Goal: Task Accomplishment & Management: Manage account settings

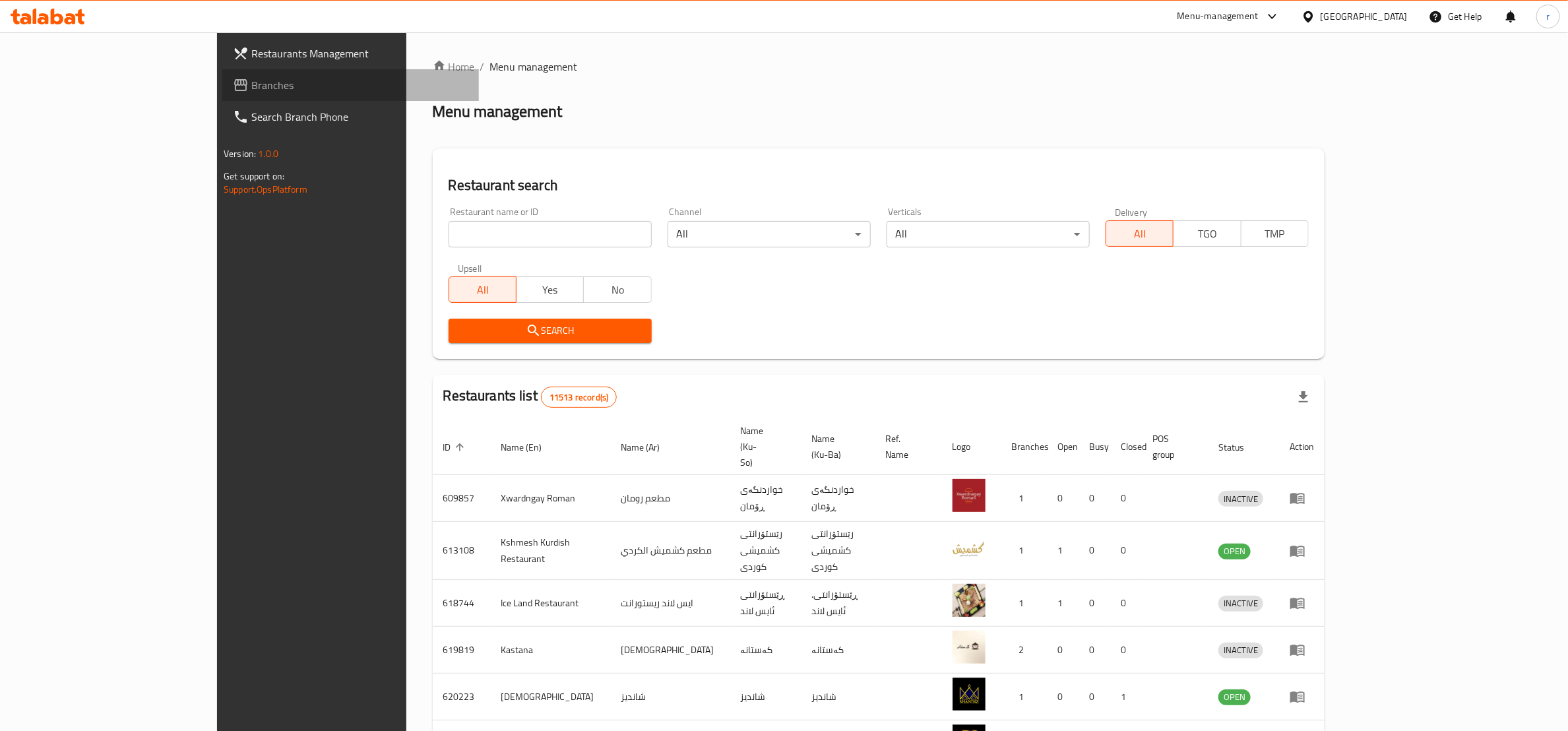
click at [251, 78] on span "Branches" at bounding box center [360, 85] width 217 height 16
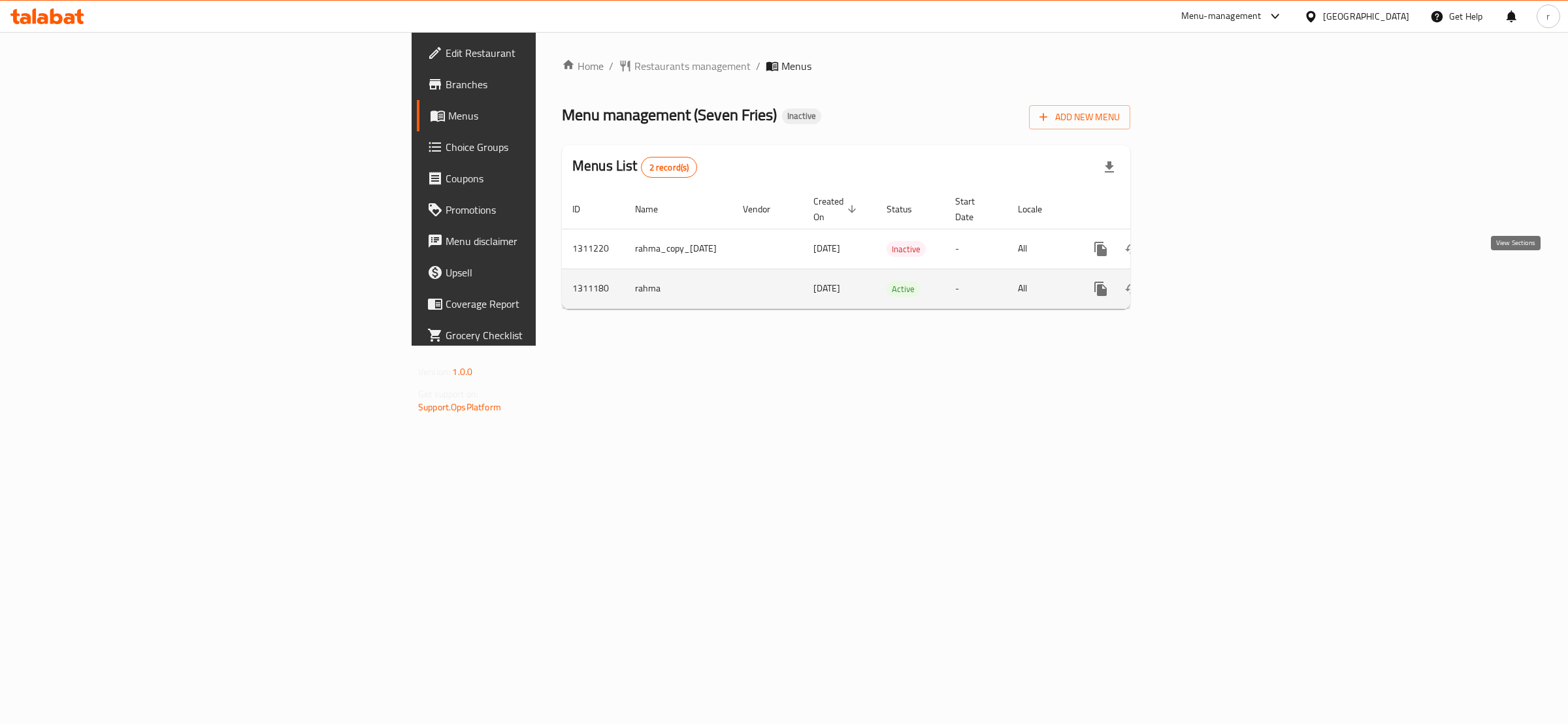
click at [1211, 276] on link "enhanced table" at bounding box center [1195, 289] width 32 height 32
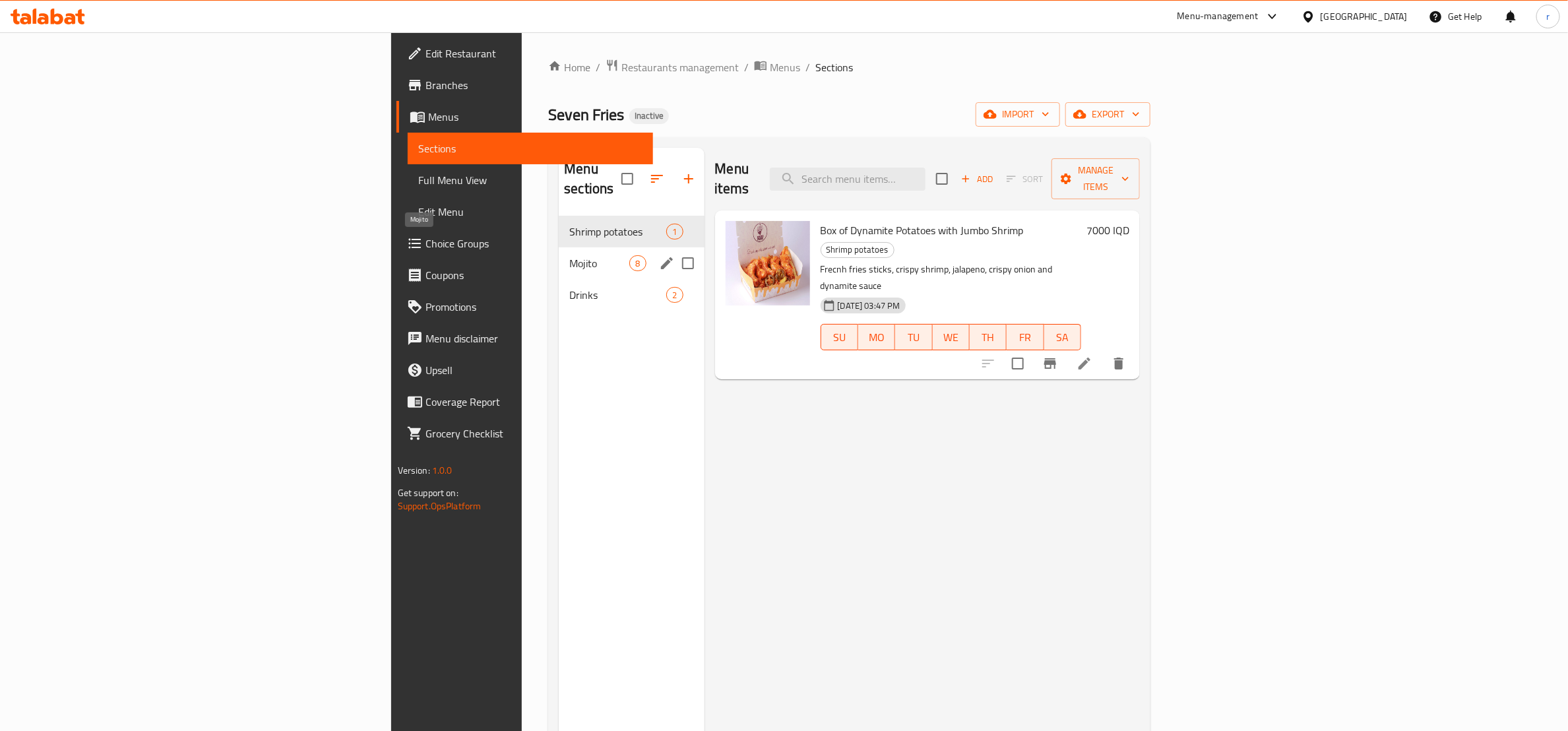
click at [569, 255] on span "Mojito" at bounding box center [599, 263] width 60 height 16
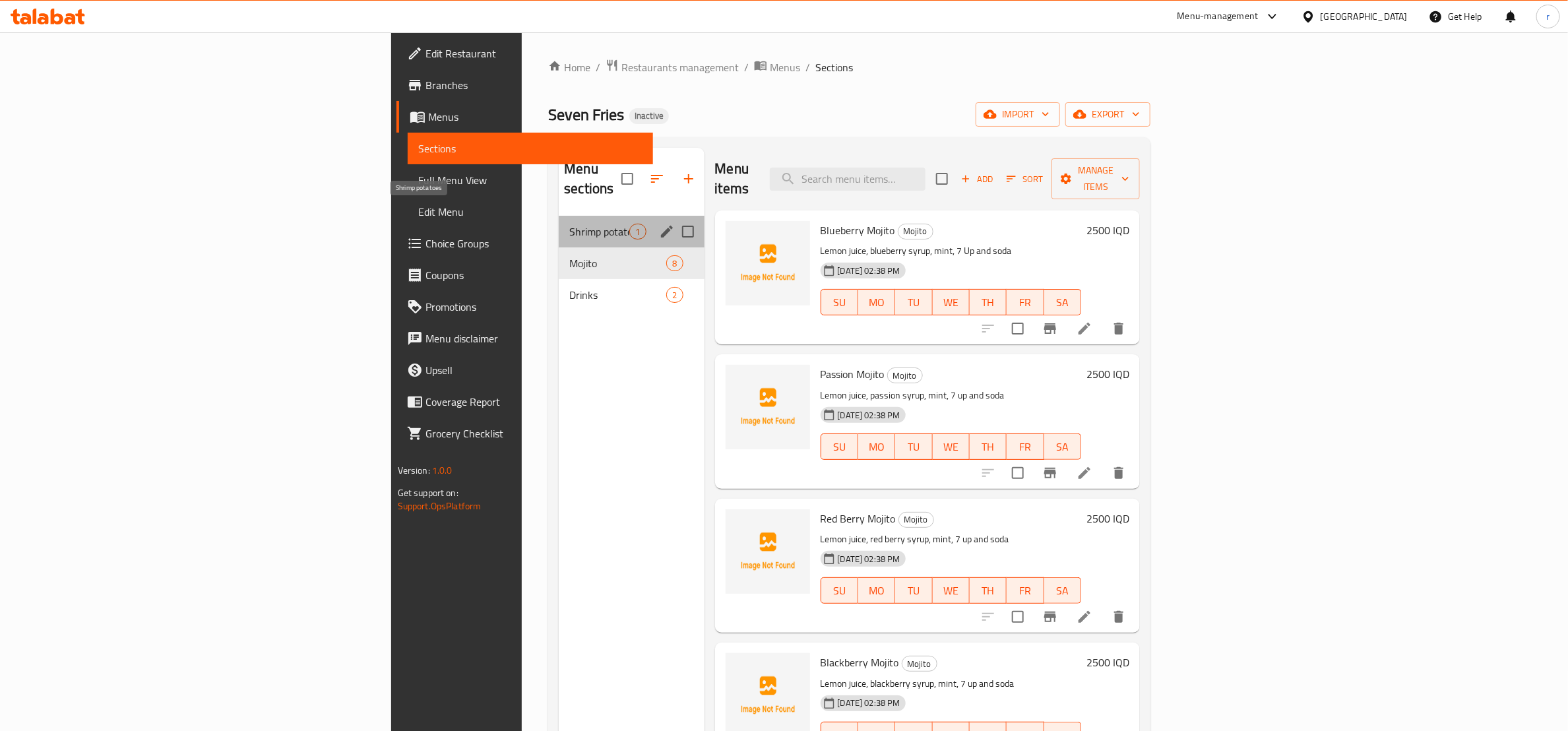
click at [569, 224] on span "Shrimp potatoes" at bounding box center [599, 232] width 60 height 16
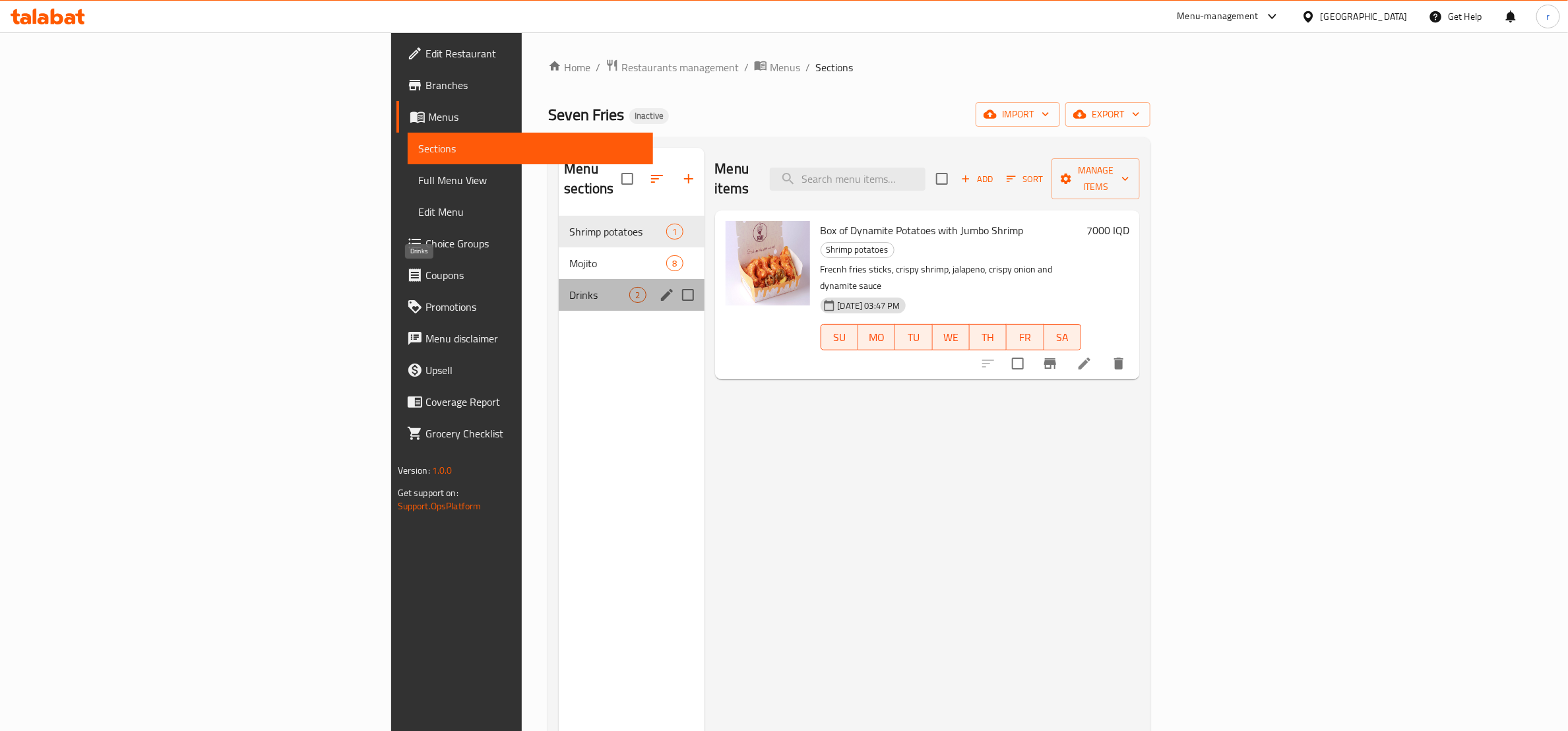
click at [569, 287] on span "Drinks" at bounding box center [599, 295] width 60 height 16
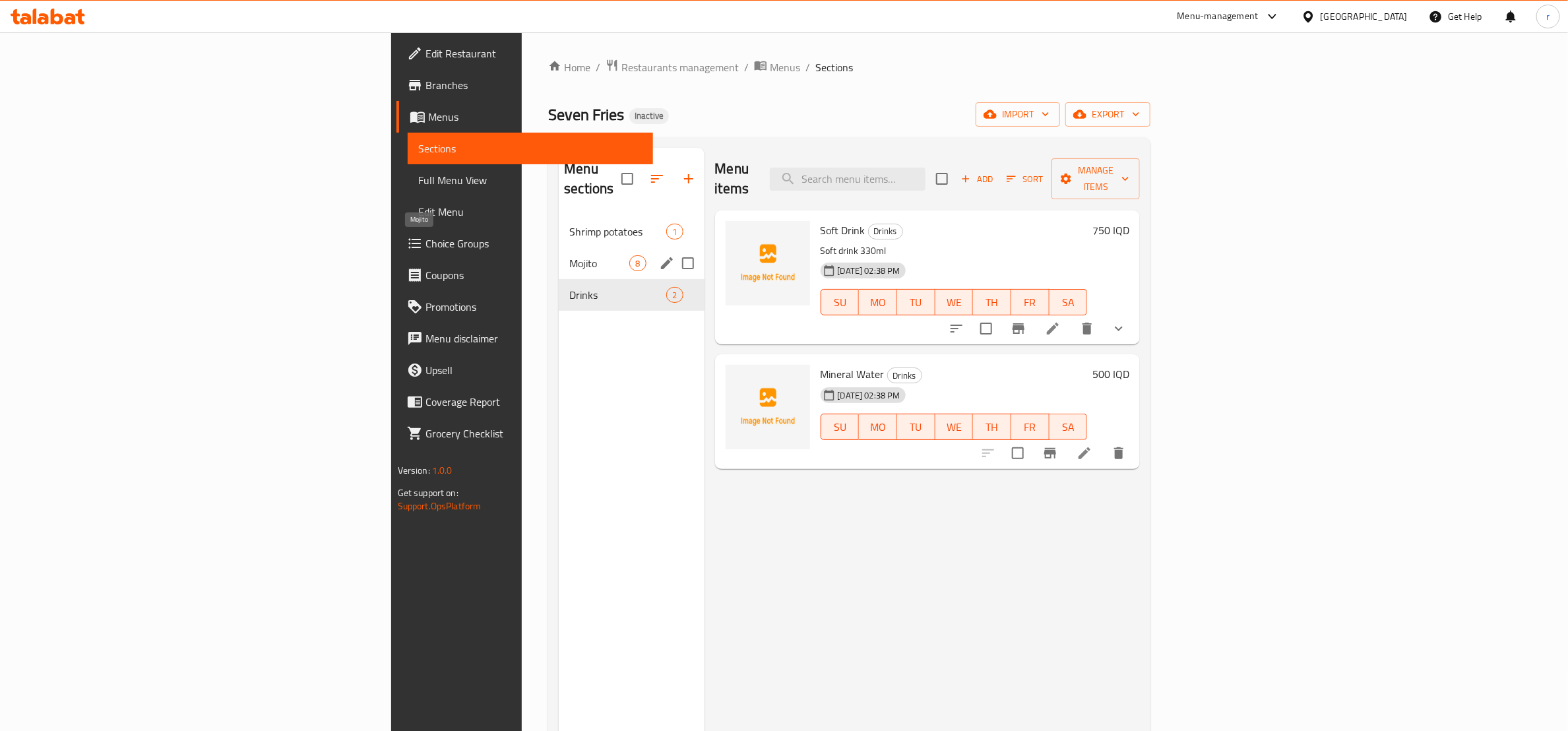
click at [569, 255] on span "Mojito" at bounding box center [599, 263] width 60 height 16
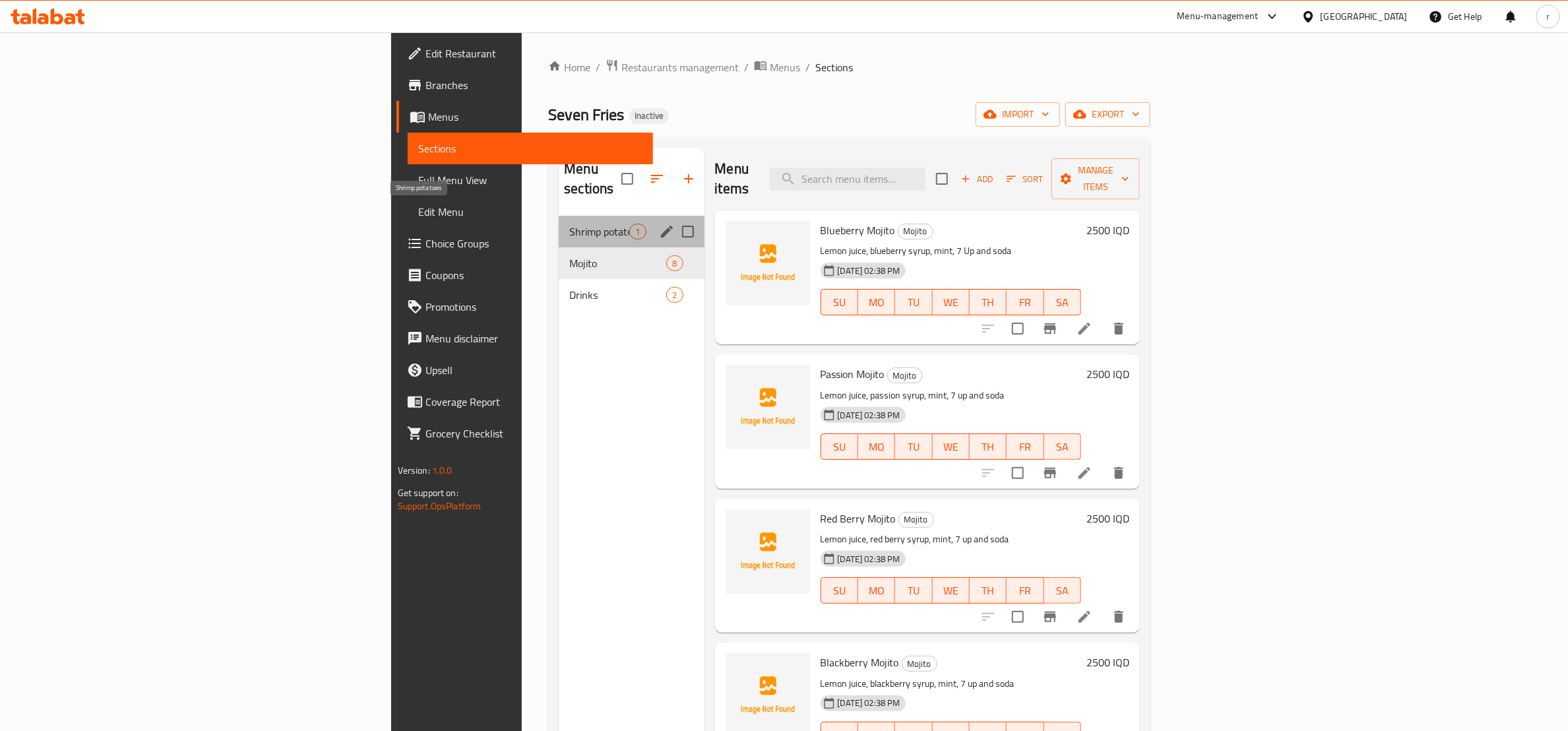
click at [569, 224] on span "Shrimp potatoes" at bounding box center [599, 232] width 60 height 16
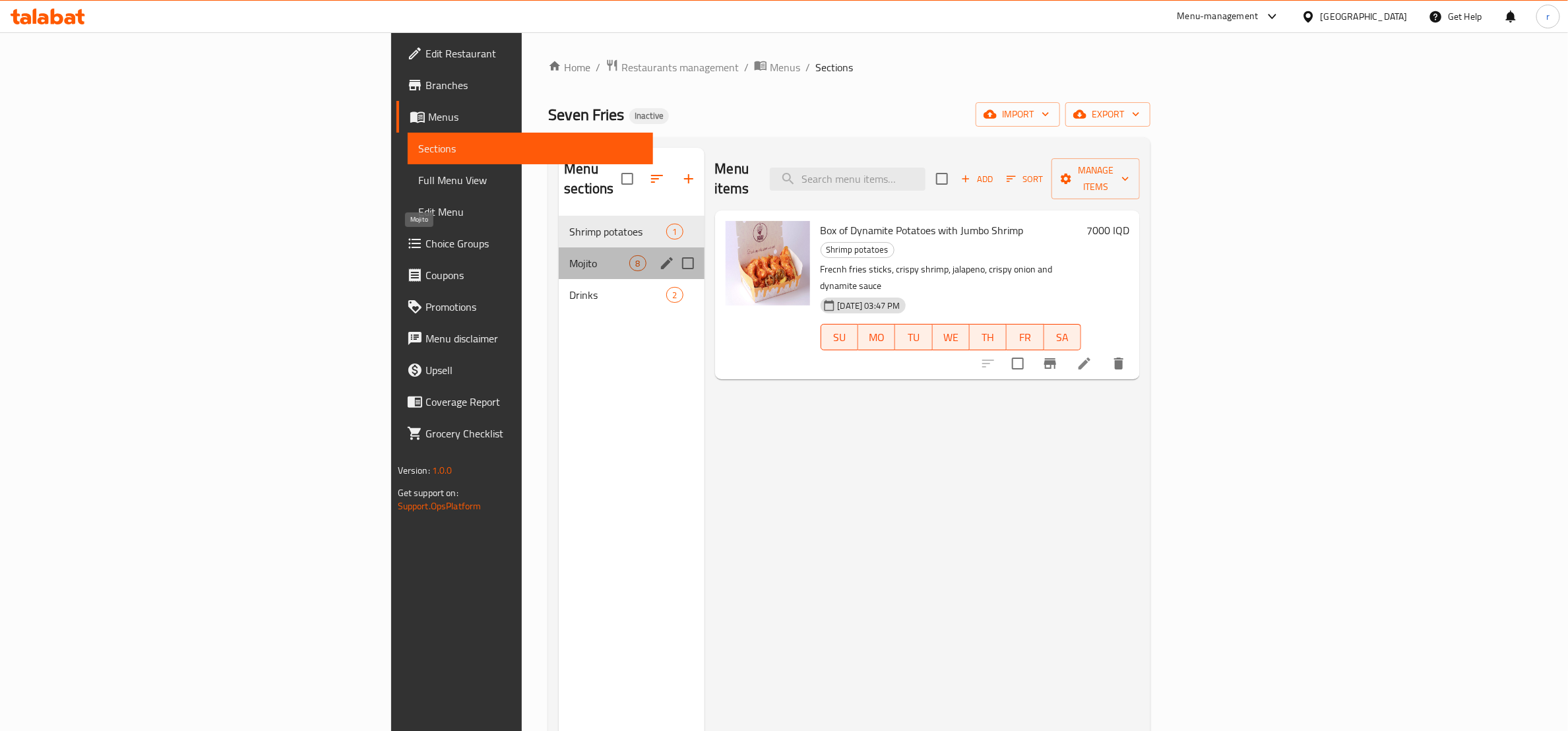
click at [569, 255] on span "Mojito" at bounding box center [599, 263] width 60 height 16
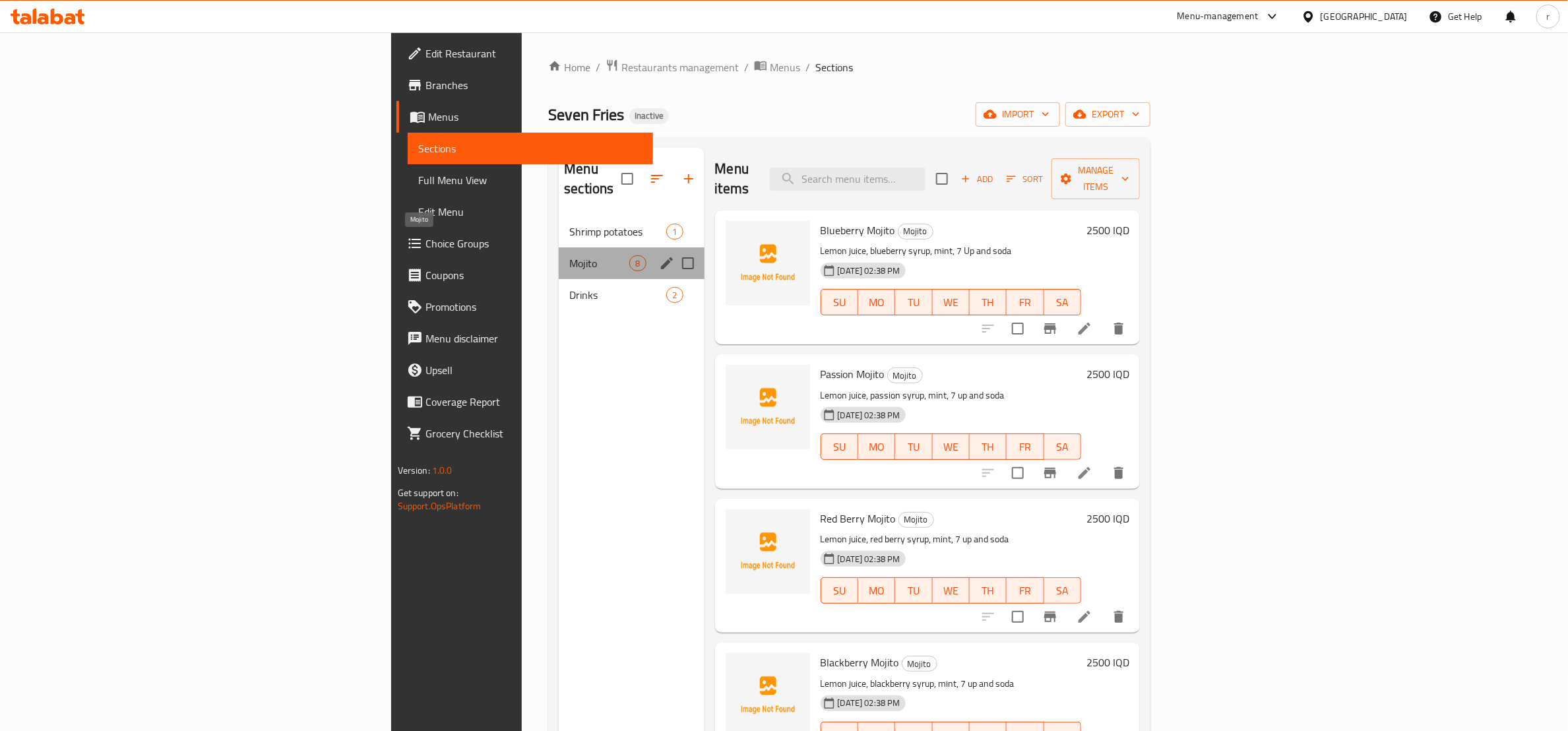
click at [569, 255] on span "Mojito" at bounding box center [599, 263] width 60 height 16
click at [569, 224] on span "Shrimp potatoes" at bounding box center [599, 232] width 60 height 16
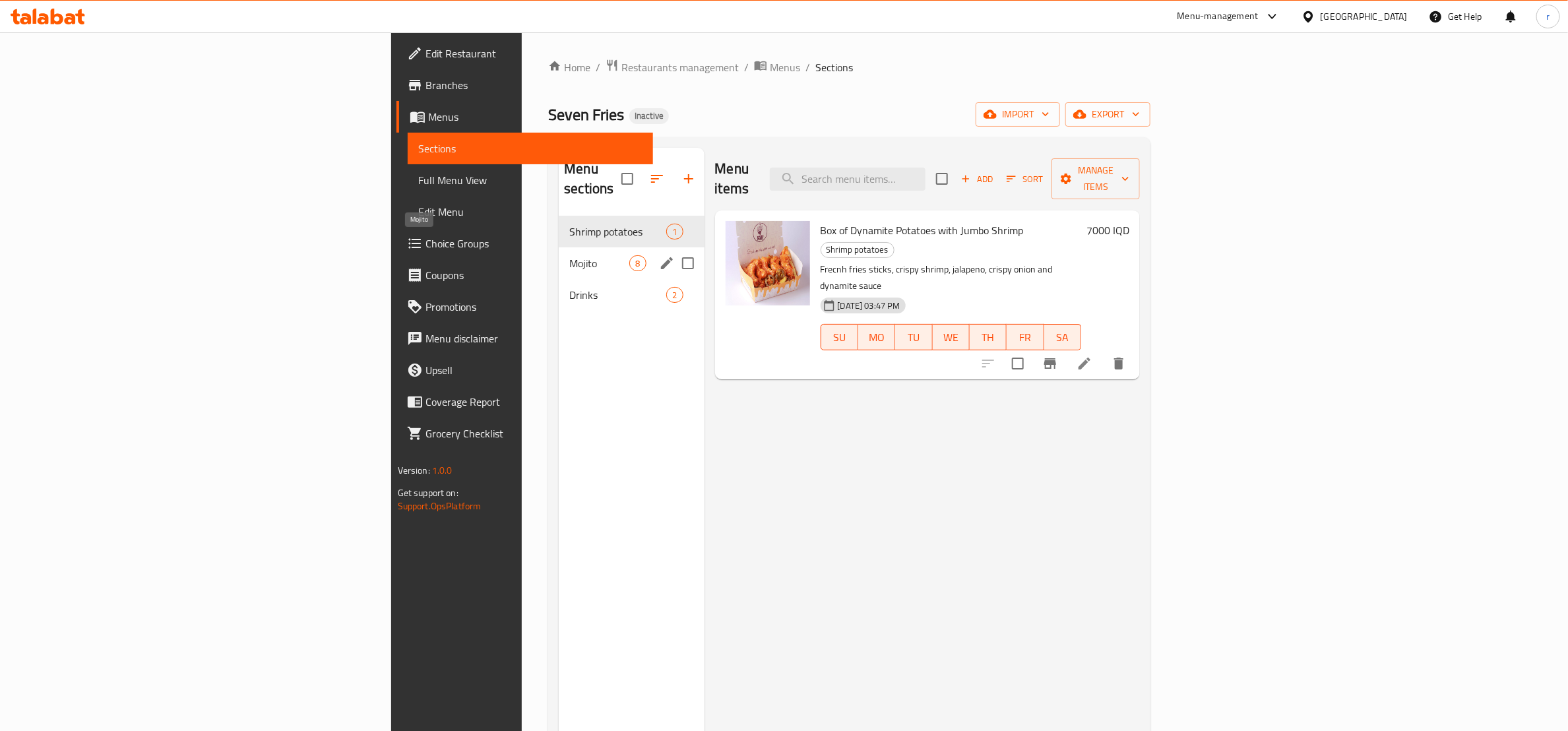
click at [569, 255] on span "Mojito" at bounding box center [599, 263] width 60 height 16
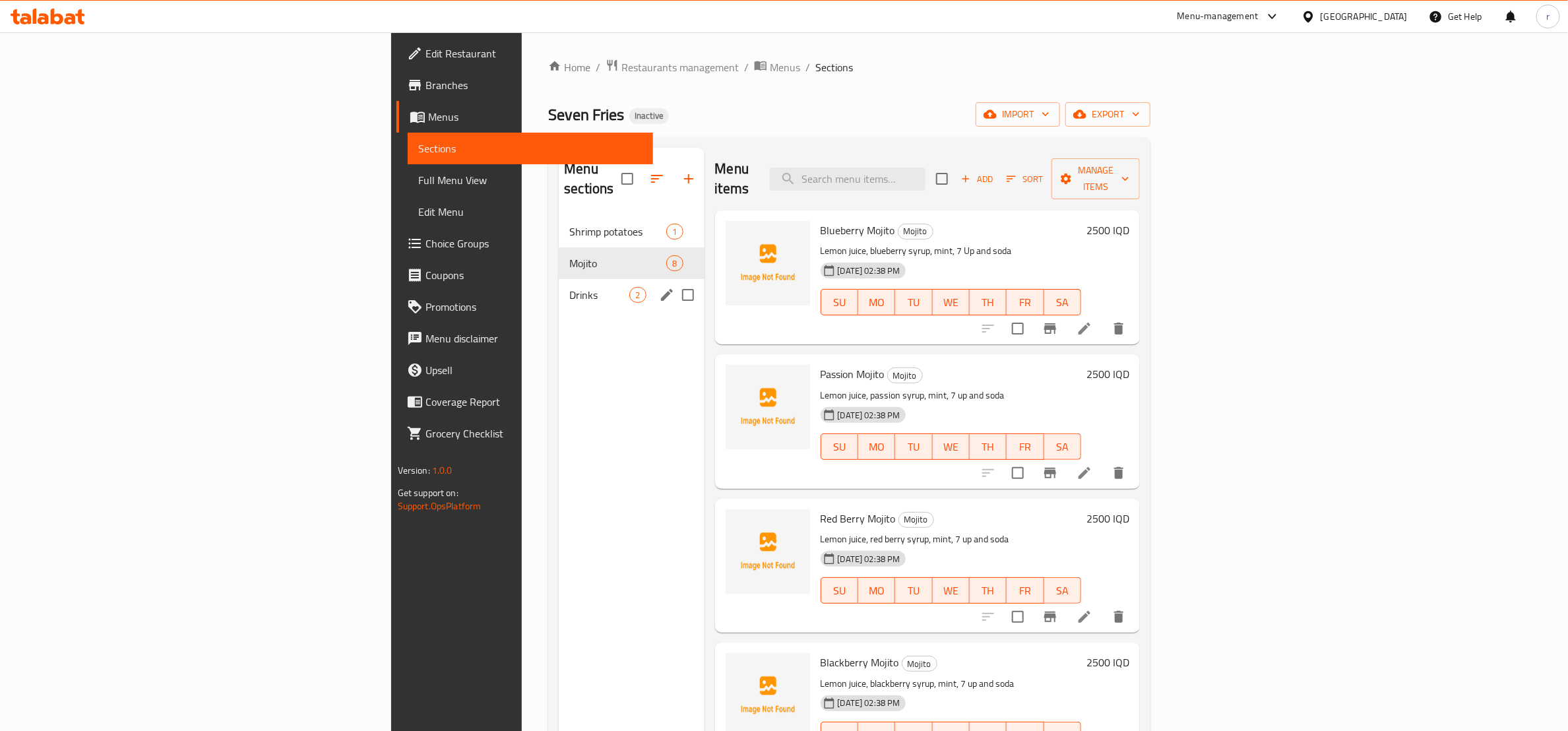
click at [559, 286] on div "Drinks 2" at bounding box center [631, 295] width 145 height 32
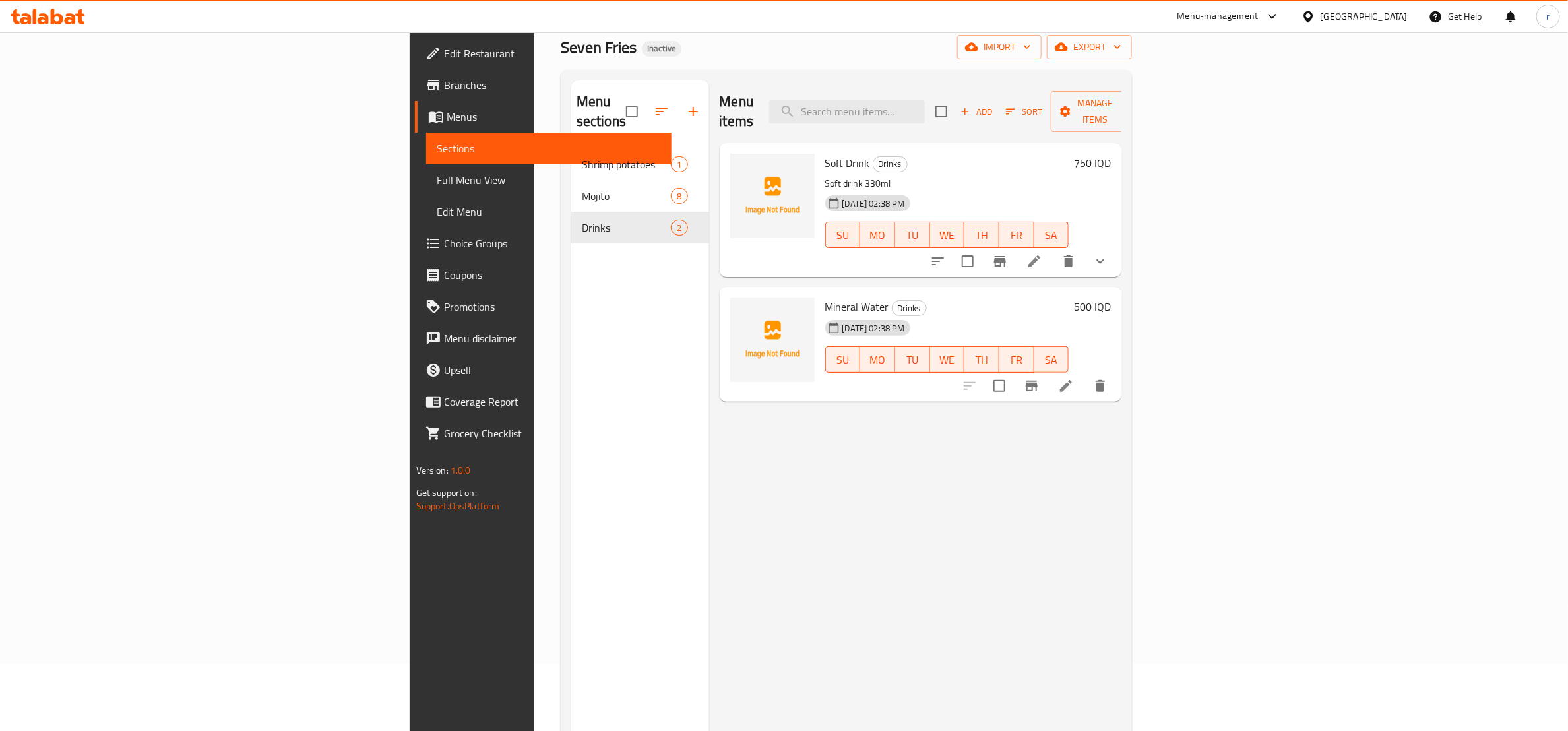
scroll to position [20, 0]
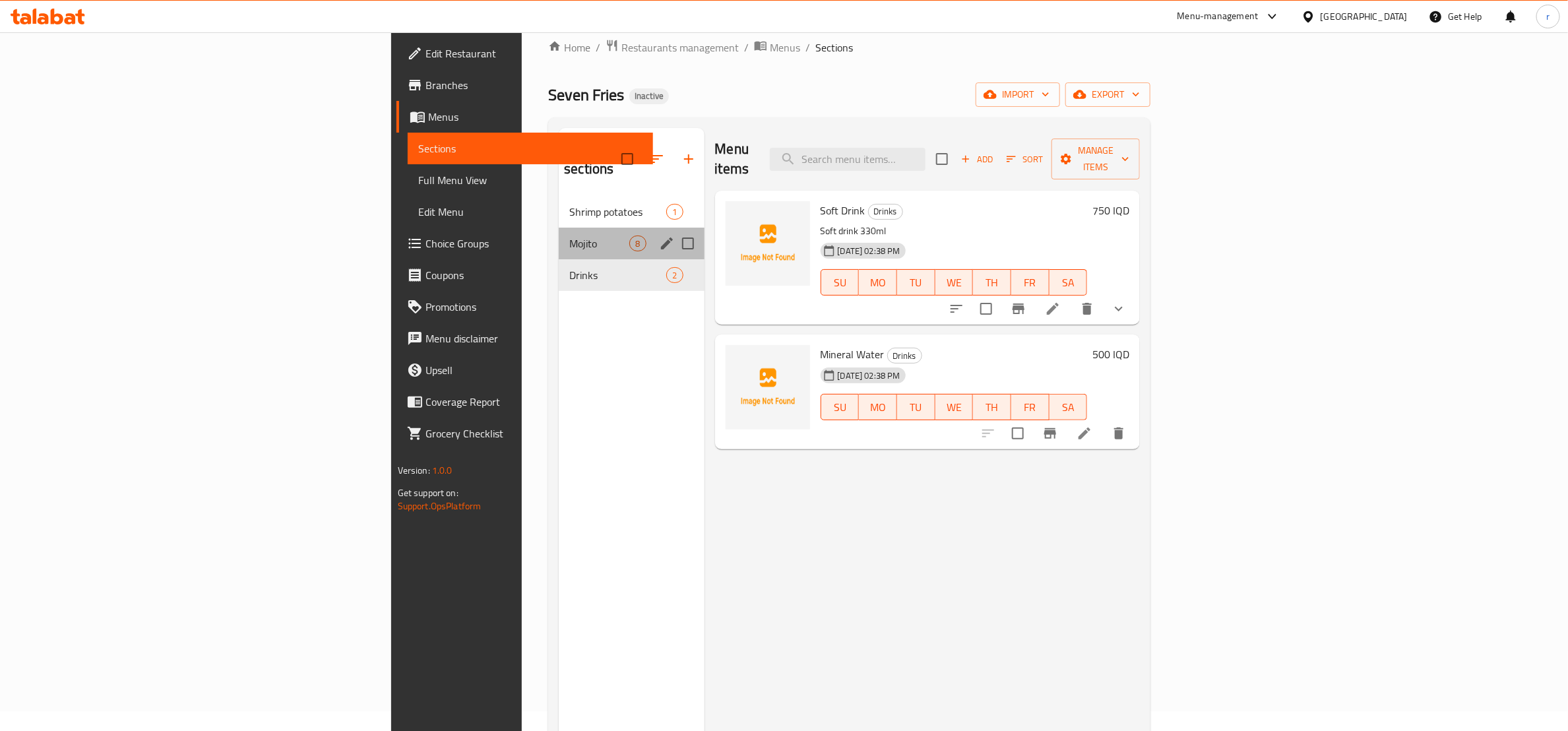
click at [559, 232] on div "Mojito 8" at bounding box center [631, 244] width 145 height 32
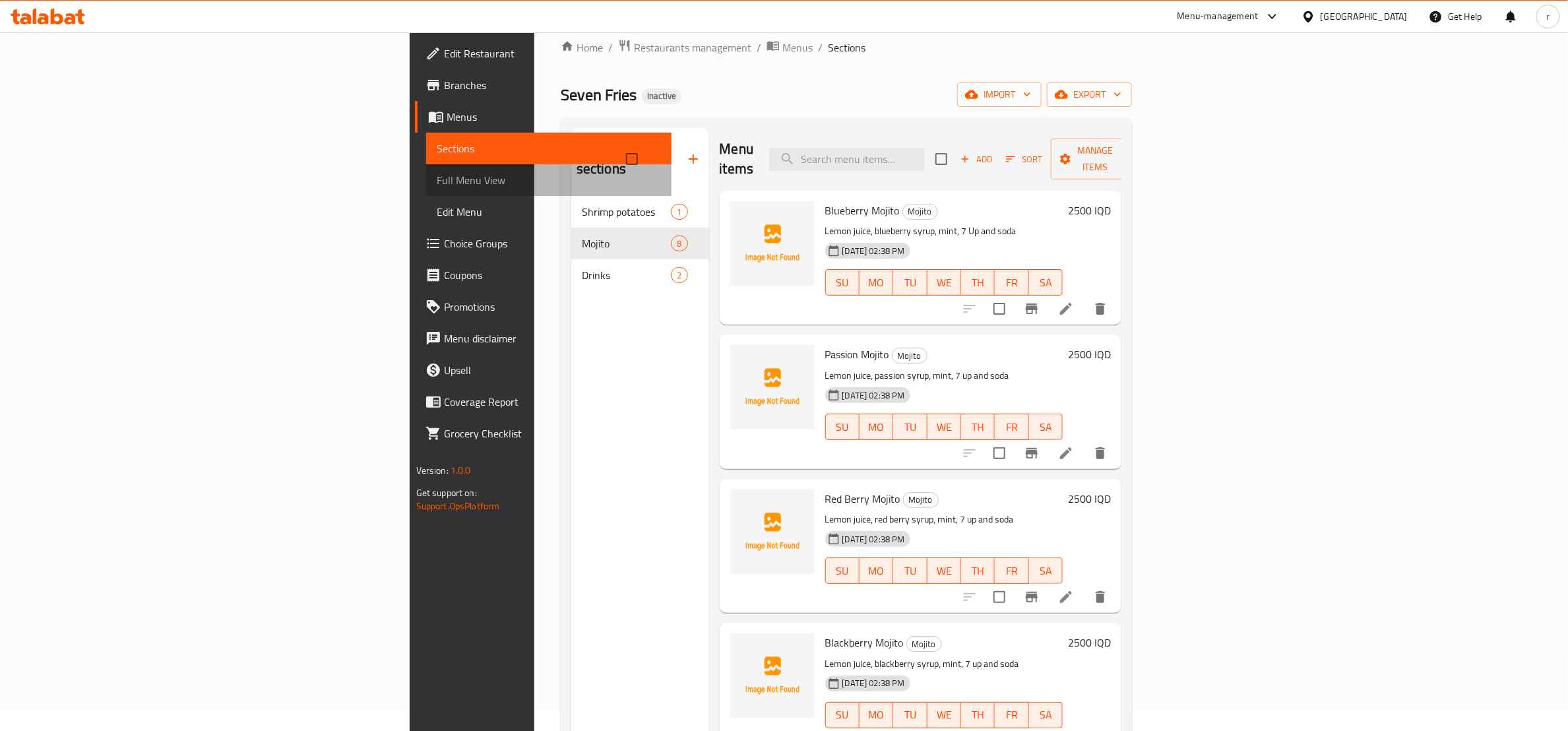
click at [437, 178] on span "Full Menu View" at bounding box center [549, 180] width 224 height 16
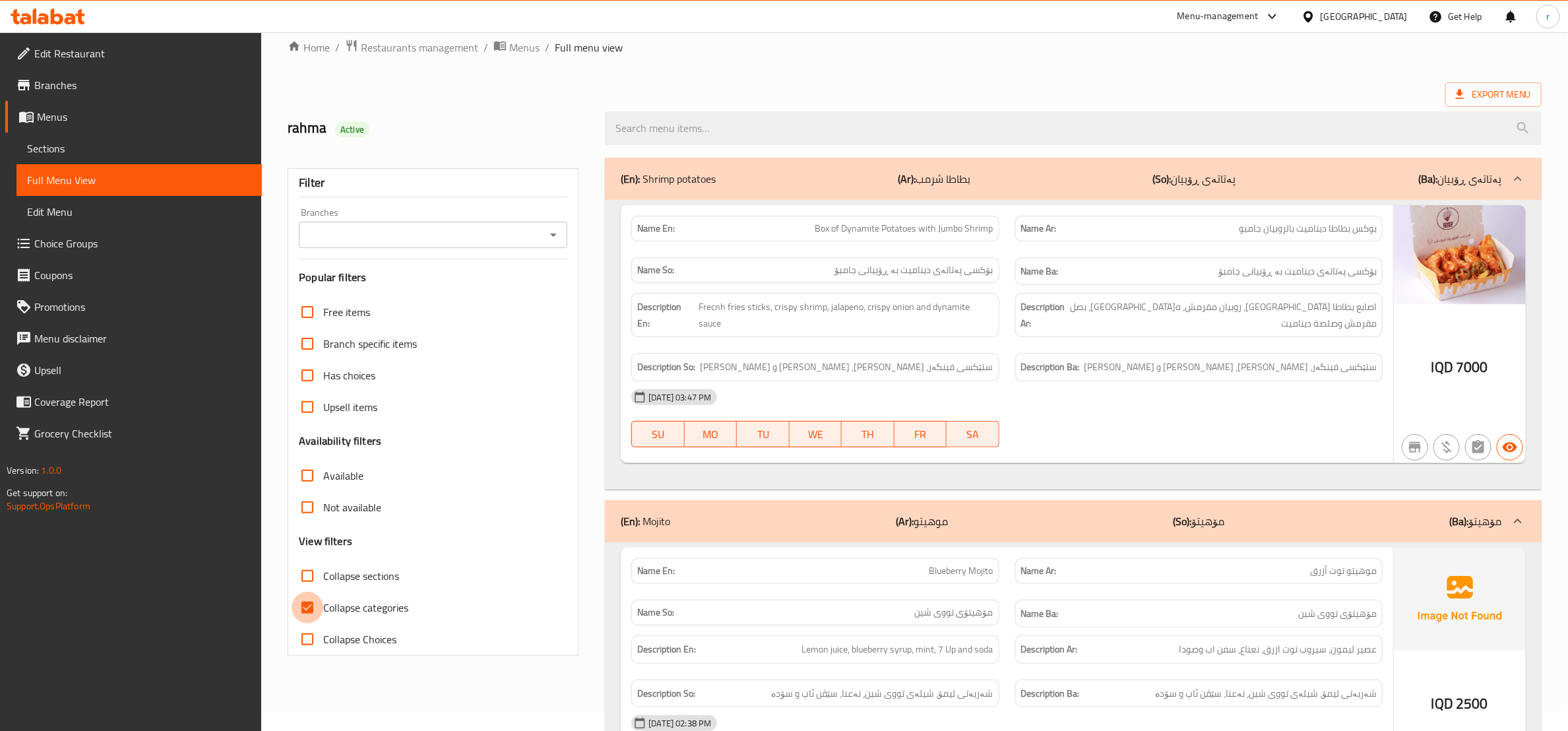
click at [305, 599] on input "Collapse categories" at bounding box center [308, 608] width 32 height 32
checkbox input "false"
click at [309, 579] on input "Collapse sections" at bounding box center [308, 576] width 32 height 32
checkbox input "true"
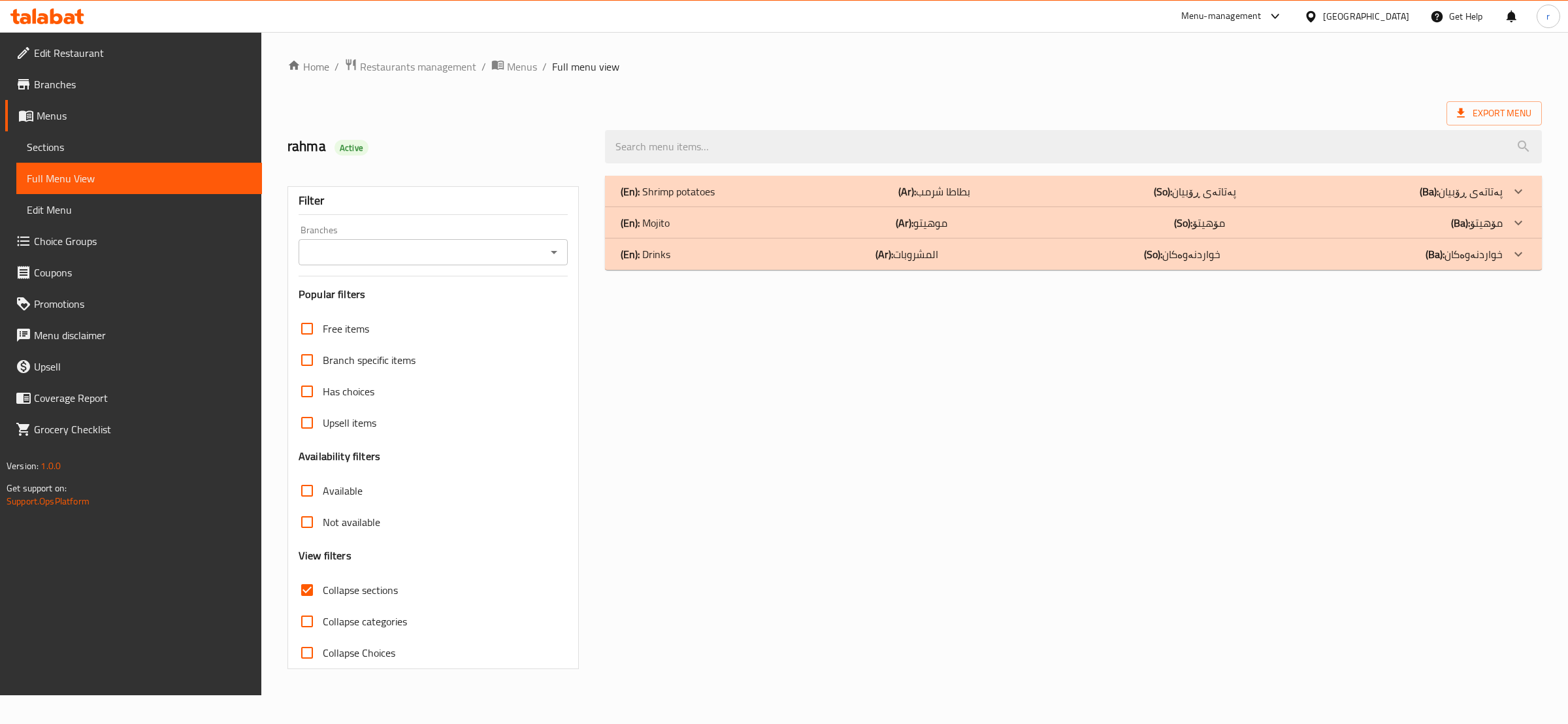
click at [851, 229] on div "(En): Mojito (Ar): موهيتو (So): مۆهیتۆ (Ba): مۆهیتۆ" at bounding box center [1061, 223] width 882 height 16
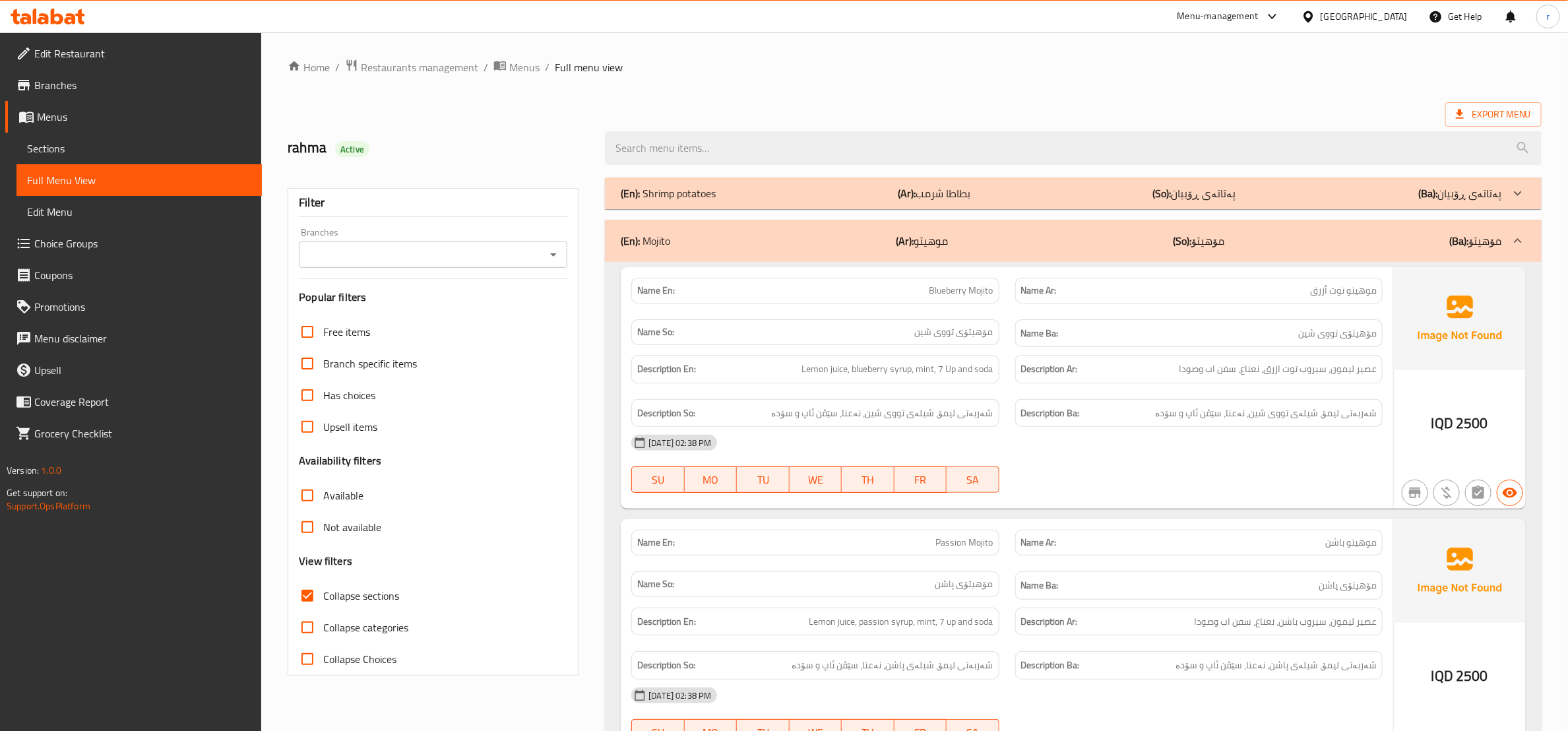
click at [858, 202] on div "(En): Shrimp potatoes (Ar): بطاطا شرمب (So): پەتاتەی ڕۆبیان (Ba): پەتاتەی ڕۆبیان" at bounding box center [1073, 193] width 937 height 32
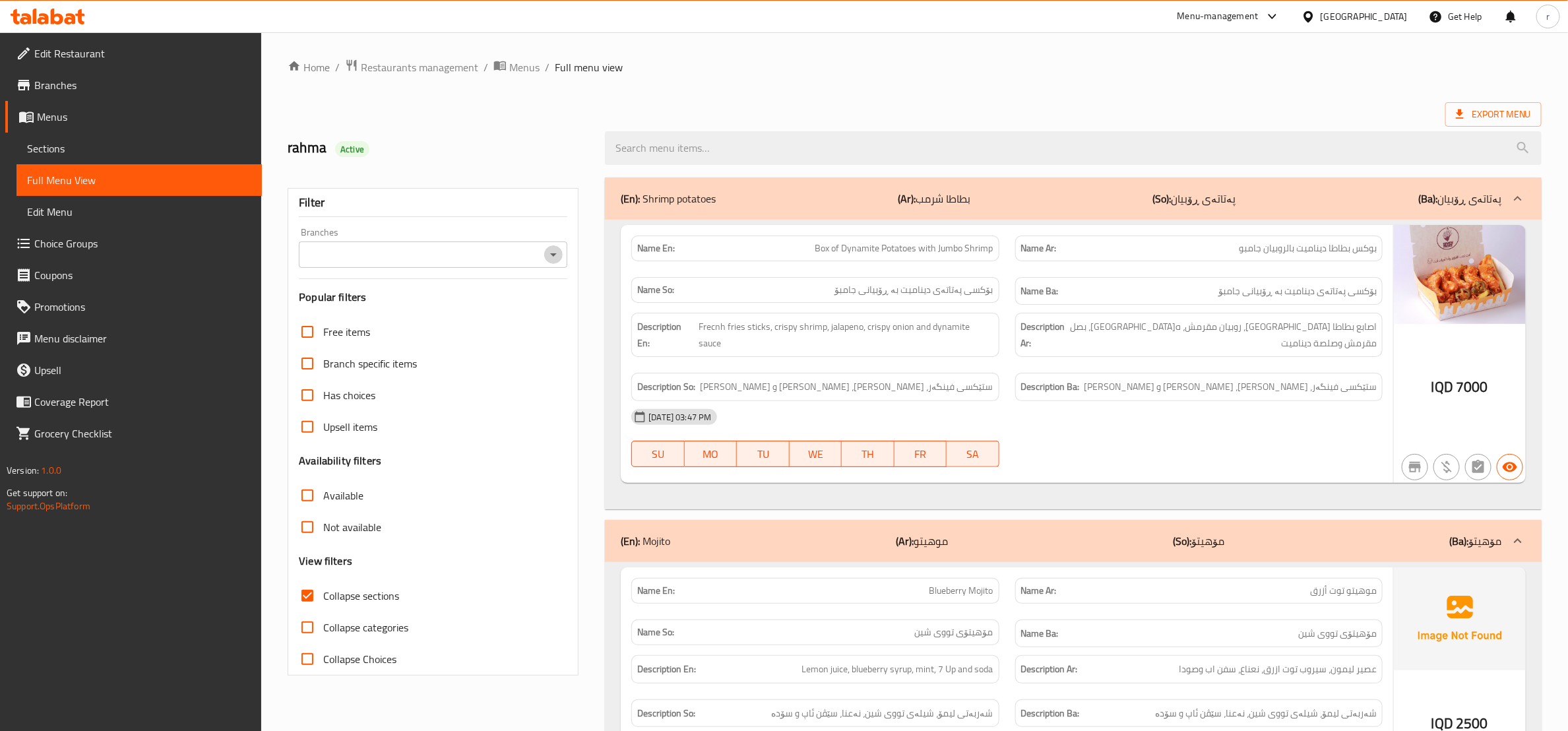
click at [552, 259] on icon "Open" at bounding box center [553, 254] width 16 height 16
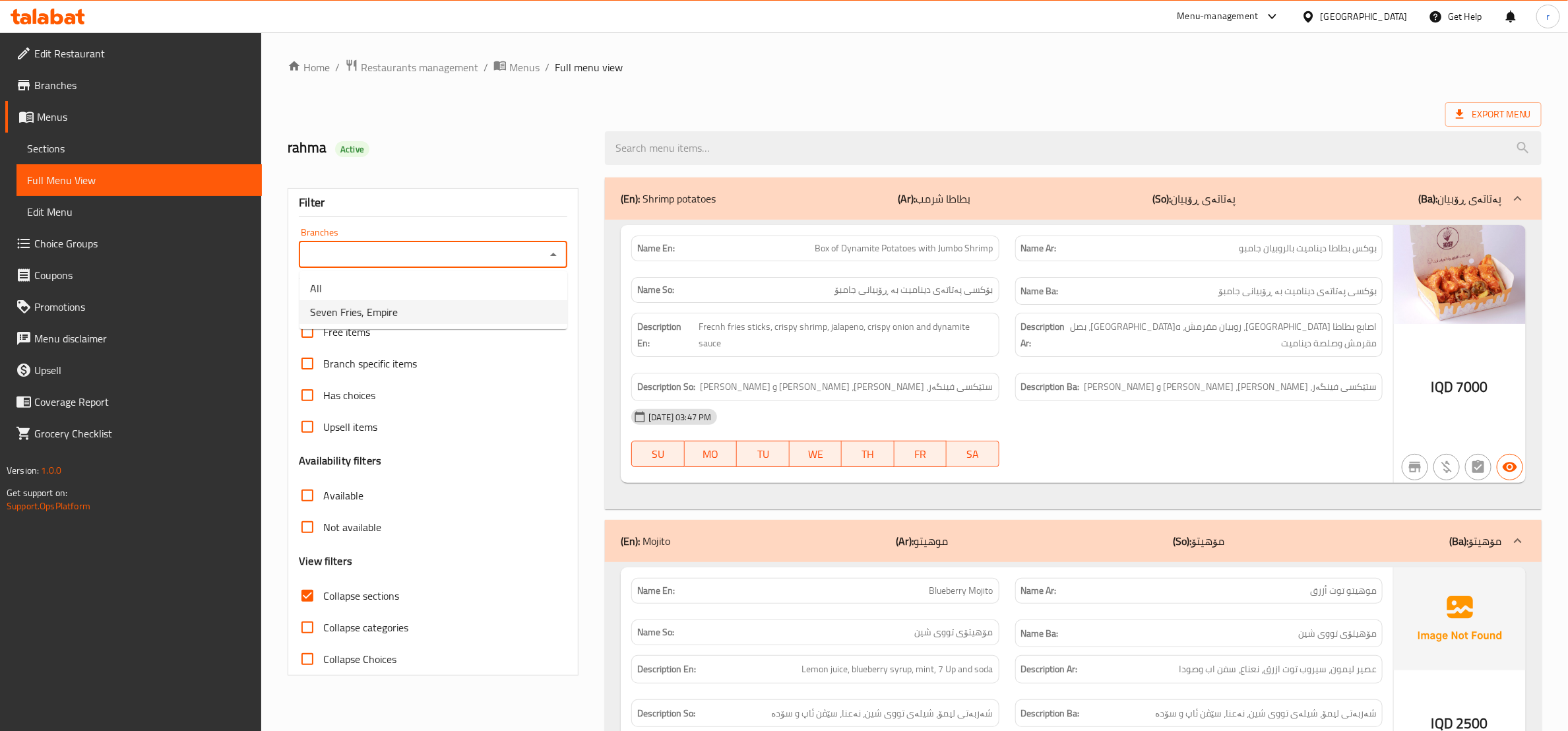
click at [495, 328] on ul "All Seven Fries, Empire" at bounding box center [433, 300] width 268 height 58
click at [495, 312] on li "Seven Fries, Empire" at bounding box center [433, 312] width 268 height 24
type input "Seven Fries, Empire"
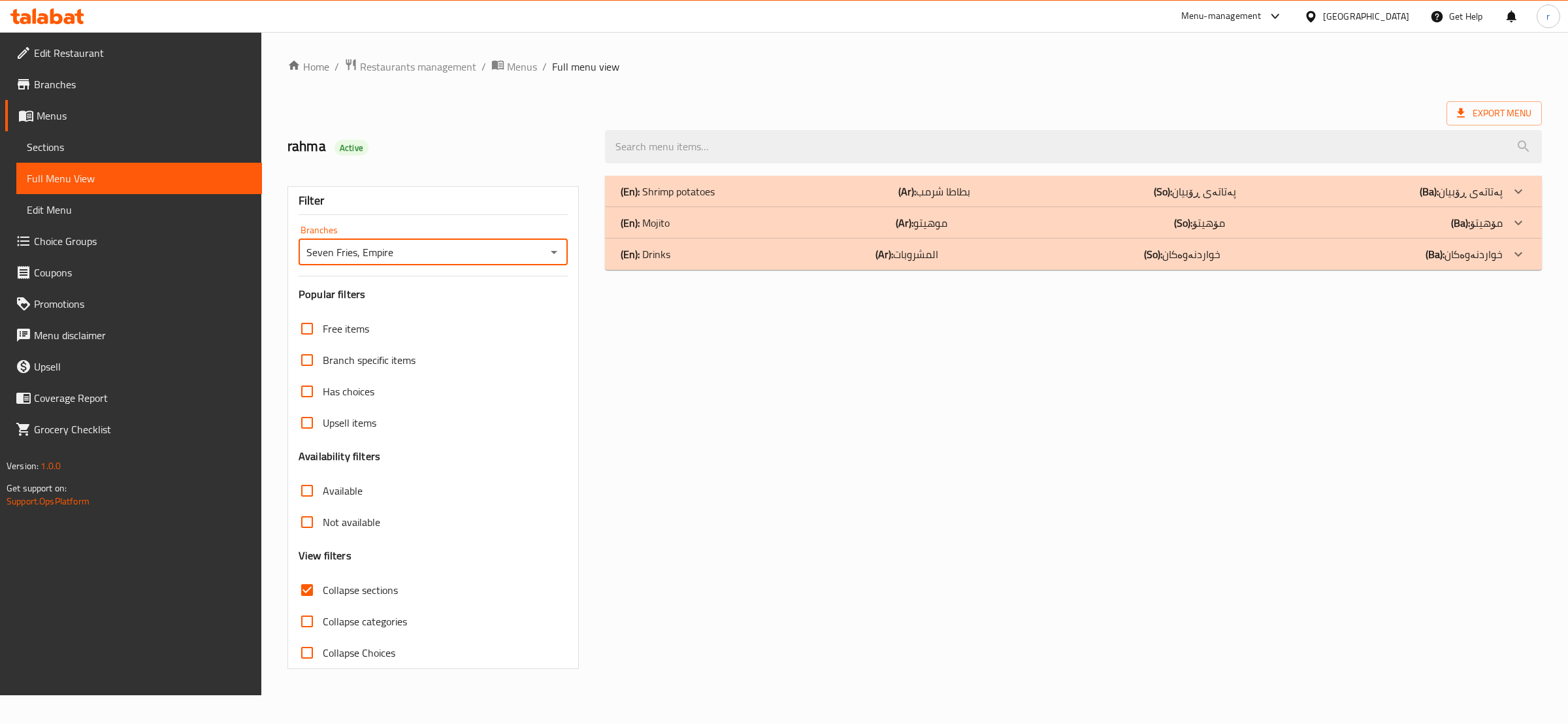
click at [1096, 253] on div "(En): Drinks (Ar): المشروبات (So): خواردنەوەکان (Ba): خواردنەوەکان" at bounding box center [1061, 254] width 882 height 16
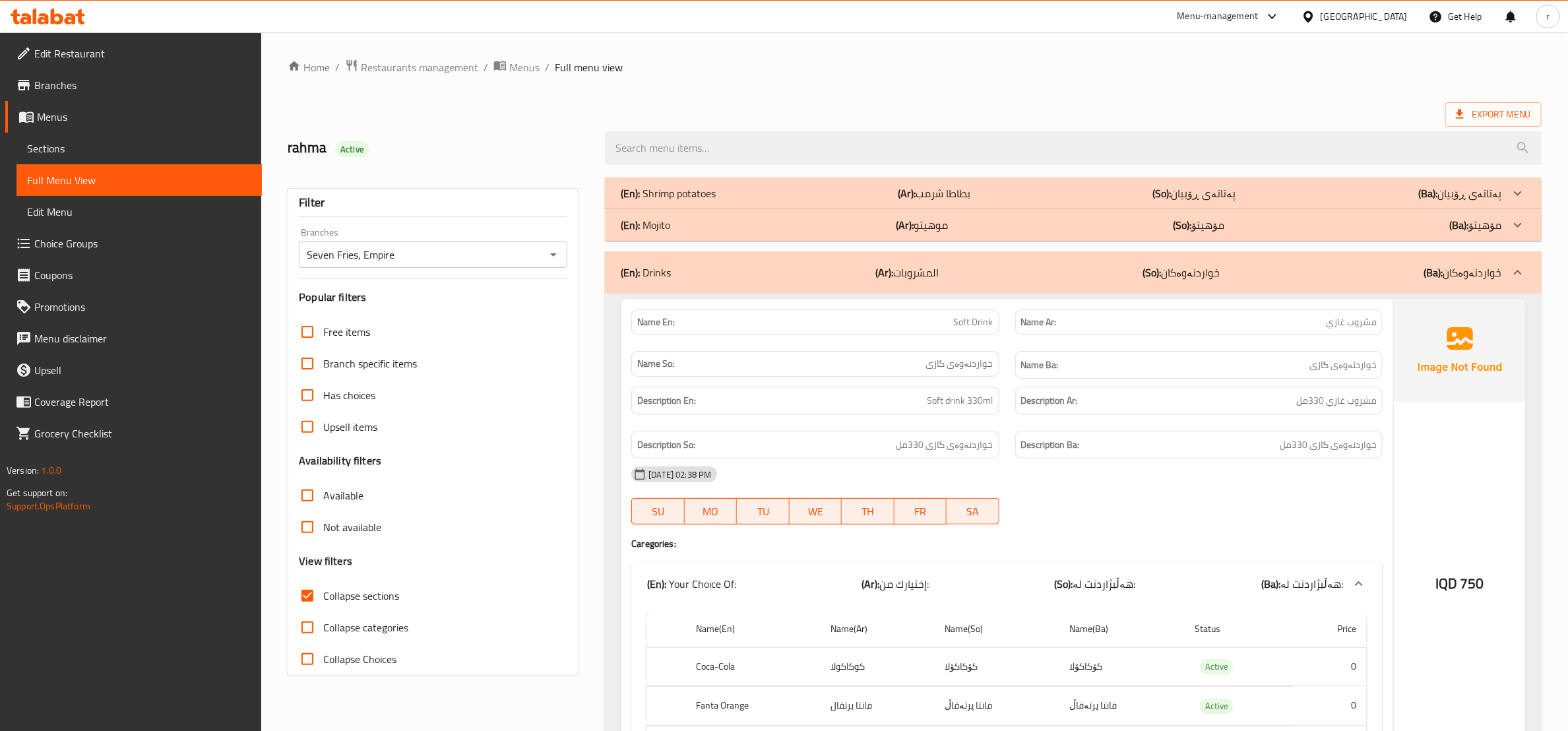
click at [1092, 277] on div "(En): Drinks (Ar): المشروبات (So): خواردنەوەکان (Ba): خواردنەوەکان" at bounding box center [1061, 272] width 881 height 16
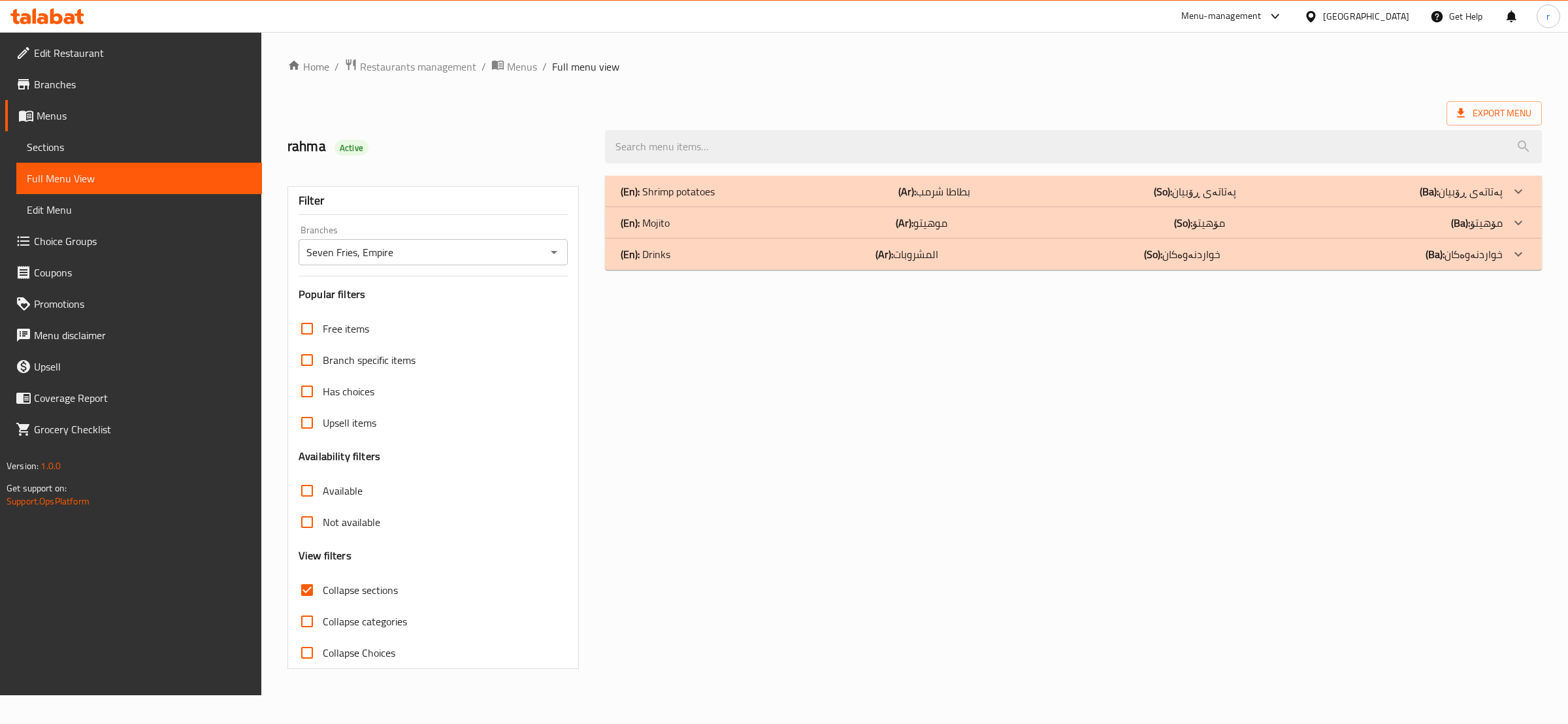
click at [1063, 226] on div "(En): Mojito (Ar): موهيتو (So): مۆهیتۆ (Ba): مۆهیتۆ" at bounding box center [1061, 223] width 882 height 16
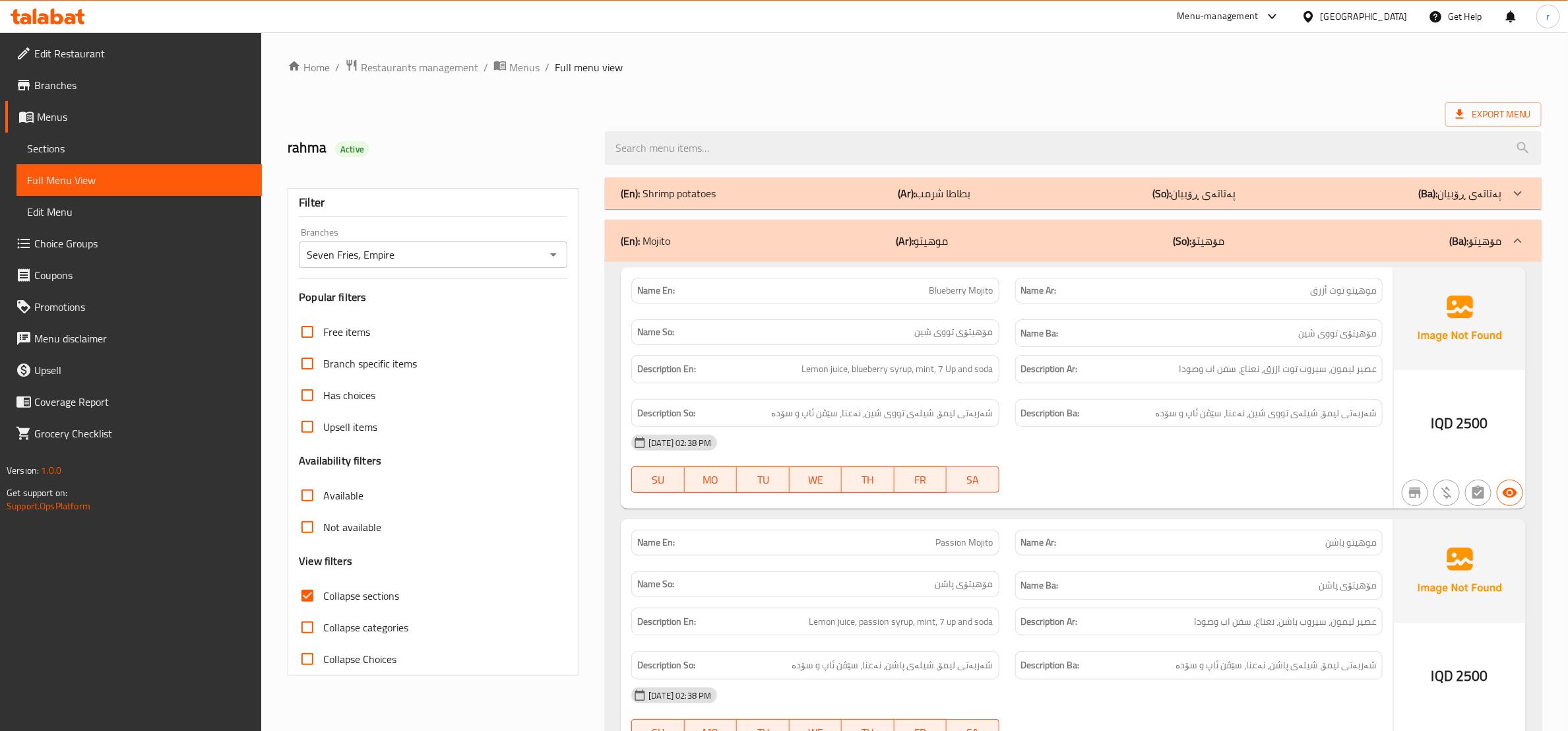
click at [1075, 206] on div "(En): Shrimp potatoes (Ar): بطاطا شرمب (So): پەتاتەی ڕۆبیان (Ba): پەتاتەی ڕۆبیان" at bounding box center [1073, 193] width 937 height 32
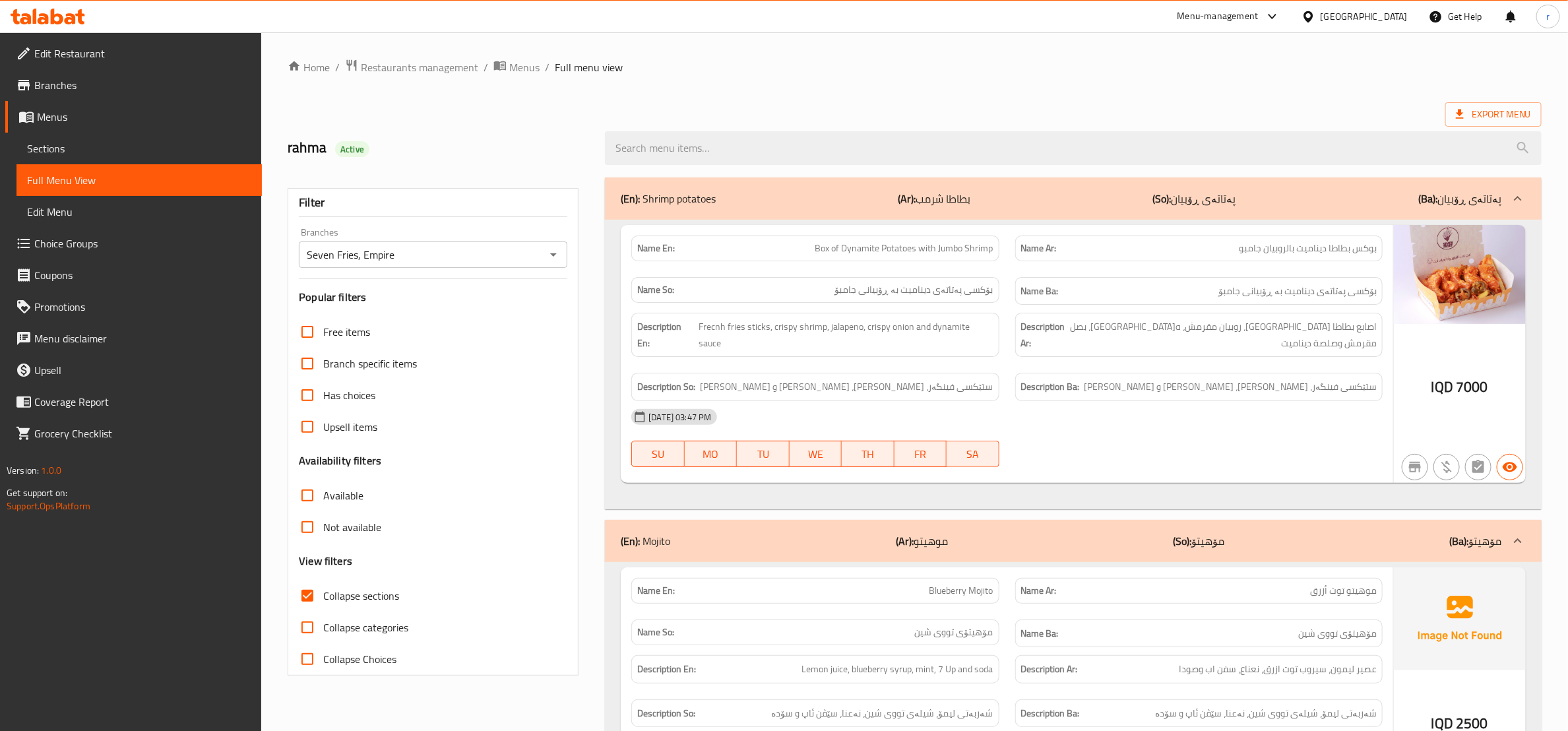
scroll to position [165, 0]
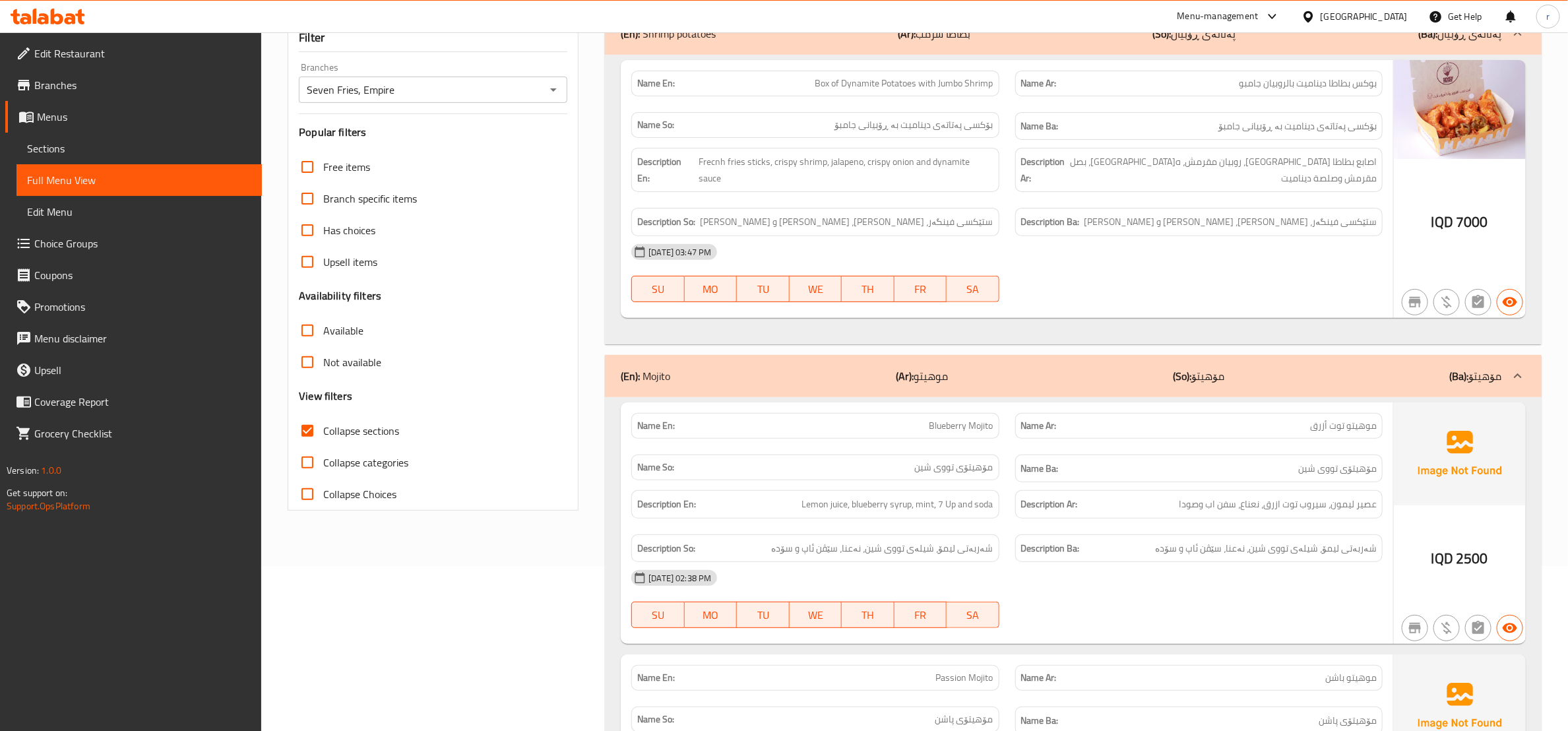
click at [871, 71] on div "Name En: Box of Dynamite Potatoes with Jumbo Shrimp" at bounding box center [815, 83] width 368 height 26
click at [871, 81] on span "Box of Dynamite Potatoes with Jumbo Shrimp" at bounding box center [904, 83] width 178 height 14
click at [828, 85] on span "Box of Dynamite Potatoes with Jumbo Shrimp" at bounding box center [904, 83] width 178 height 14
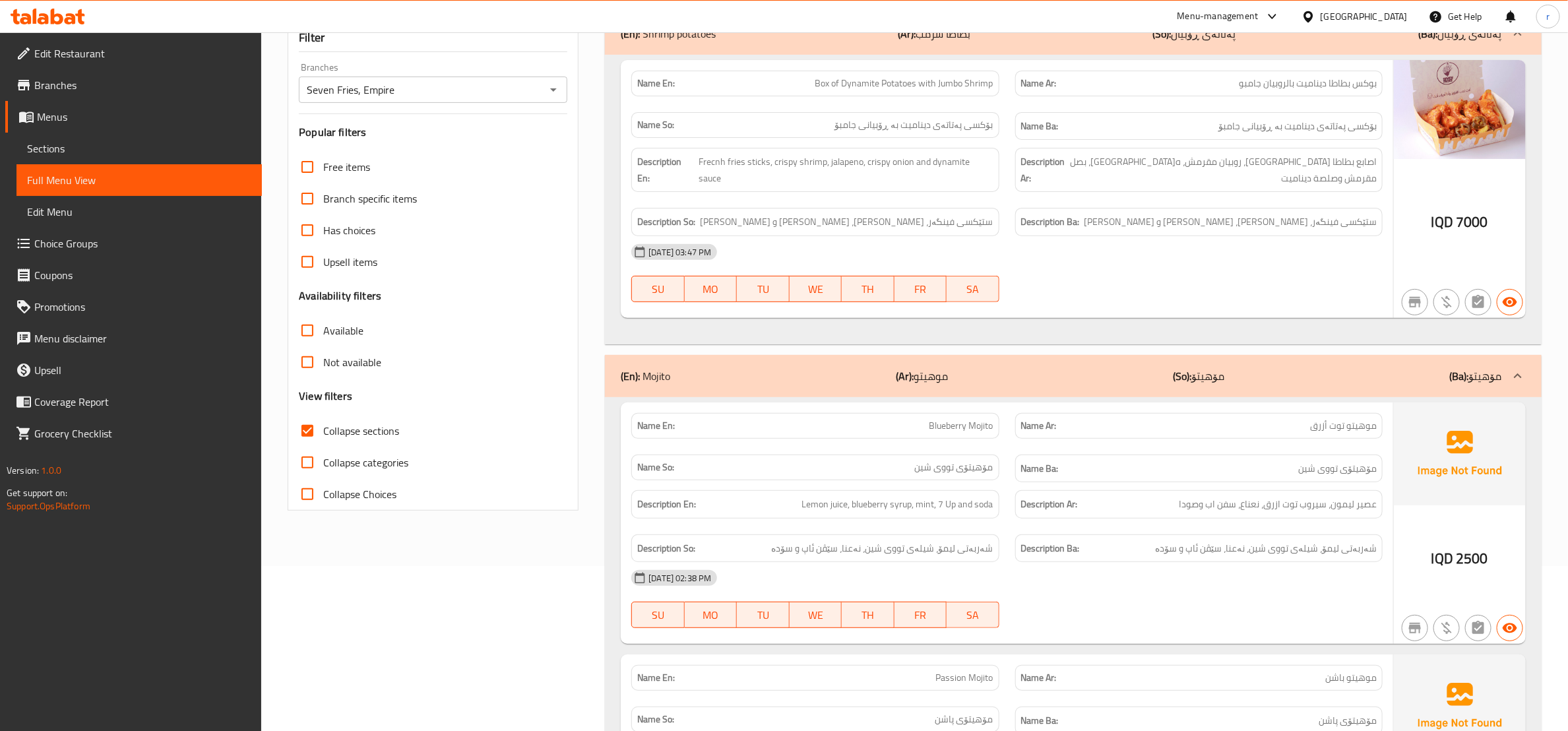
click at [966, 109] on div "Name So: بۆکسی پەتاتەی دینامیت بە ڕۆبیانی جامبۆ" at bounding box center [815, 126] width 384 height 44
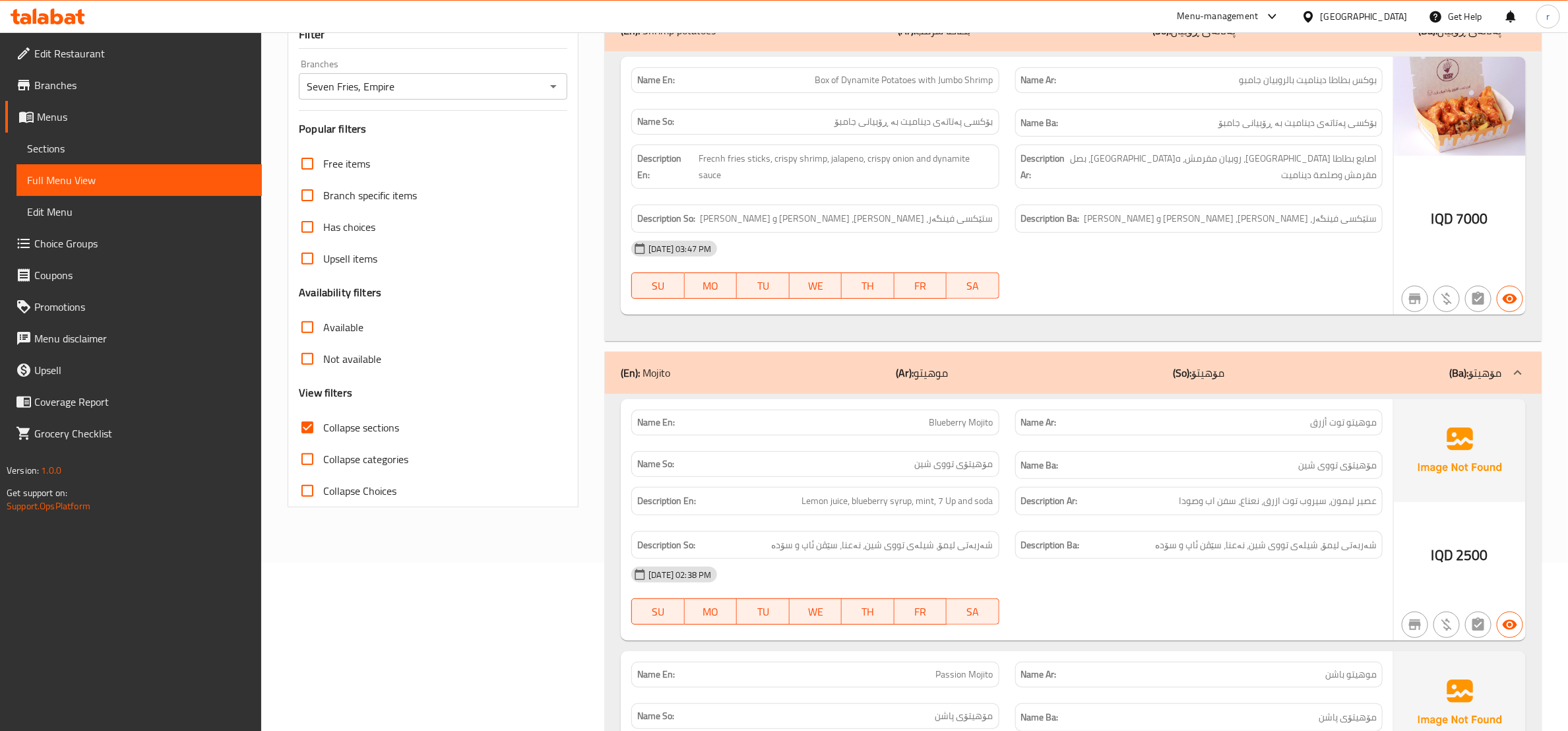
scroll to position [0, 0]
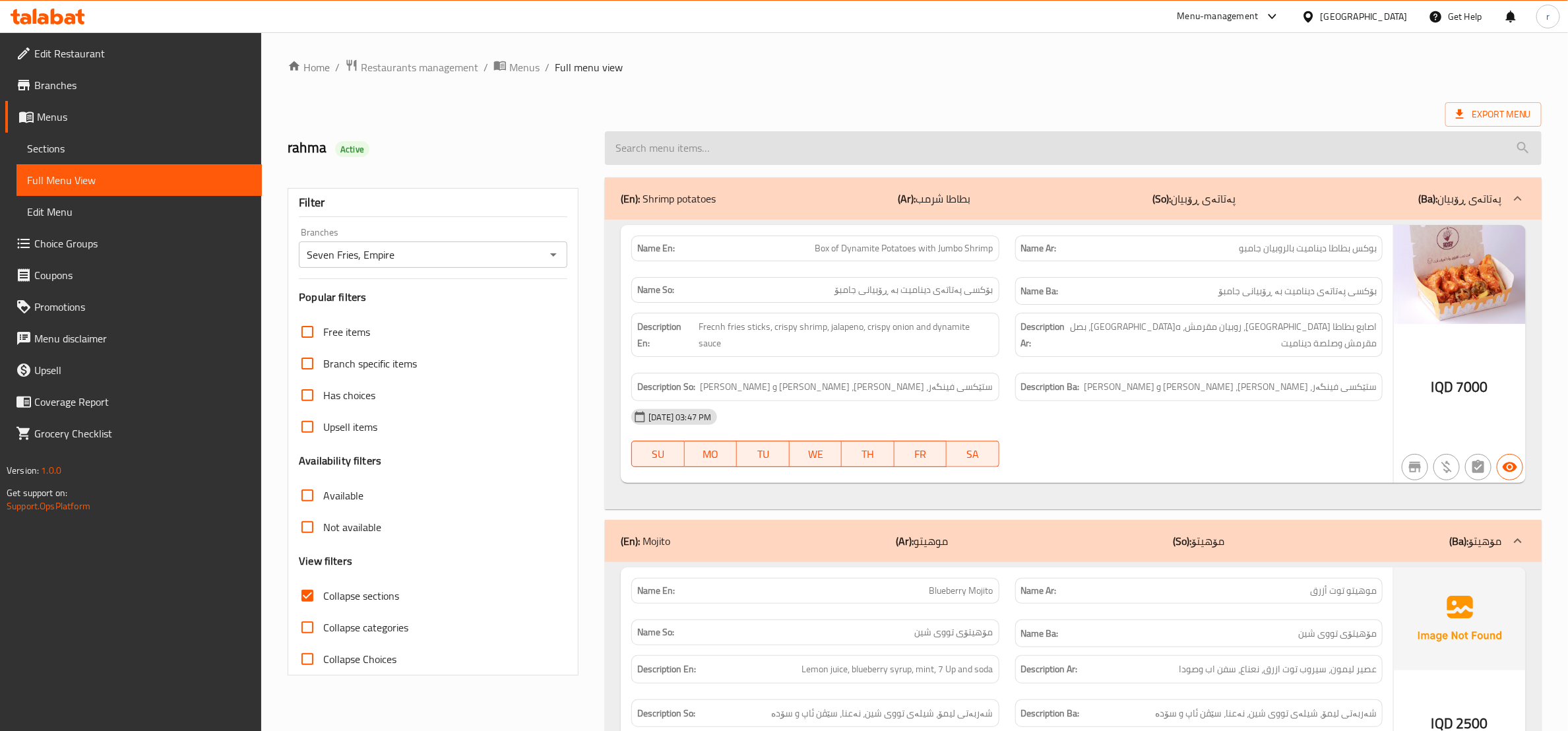
click at [828, 156] on input "search" at bounding box center [1073, 148] width 937 height 34
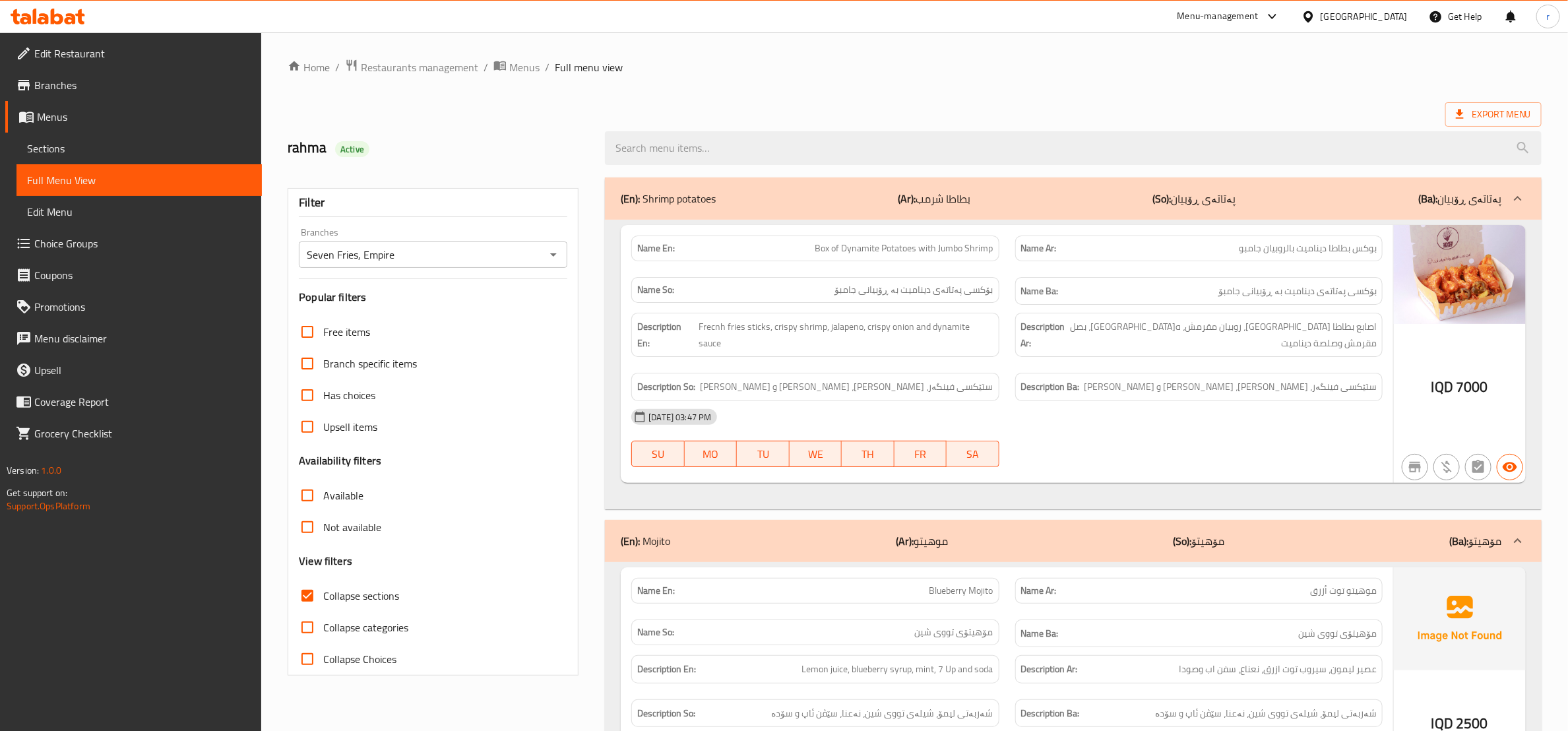
click at [76, 22] on icon at bounding box center [48, 17] width 75 height 16
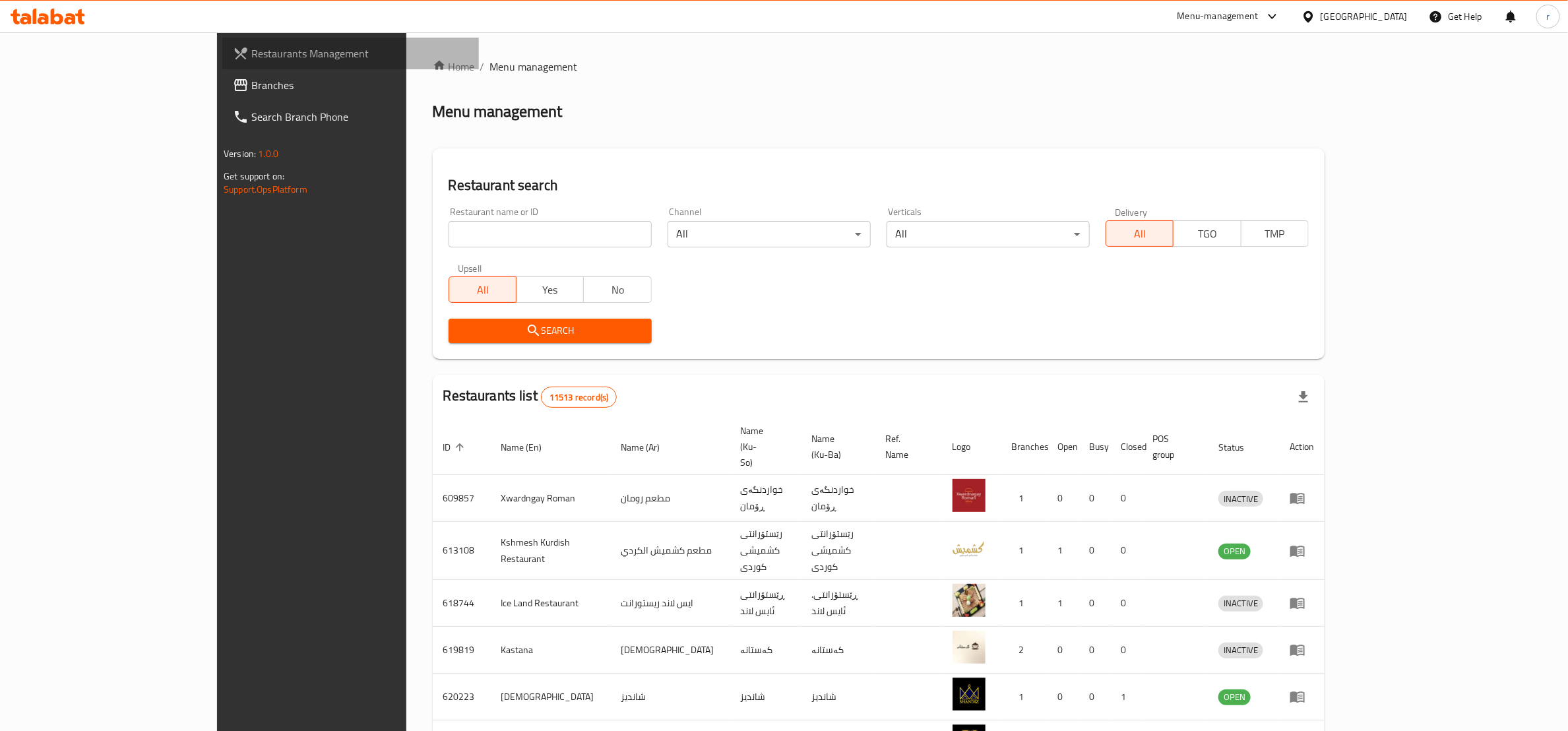
click at [251, 50] on span "Restaurants Management" at bounding box center [360, 53] width 217 height 16
